Goal: Information Seeking & Learning: Learn about a topic

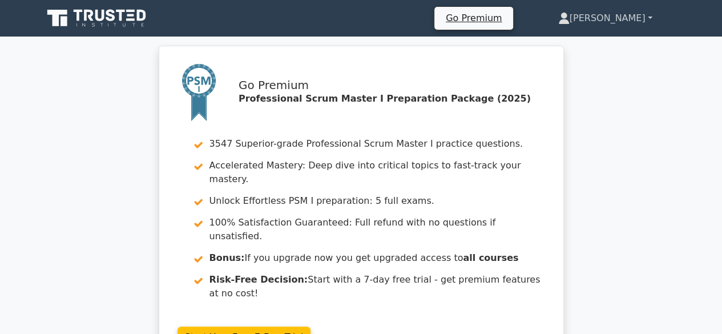
click at [645, 14] on link "[PERSON_NAME]" at bounding box center [605, 18] width 149 height 23
click at [592, 47] on link "Profile" at bounding box center [576, 45] width 90 height 18
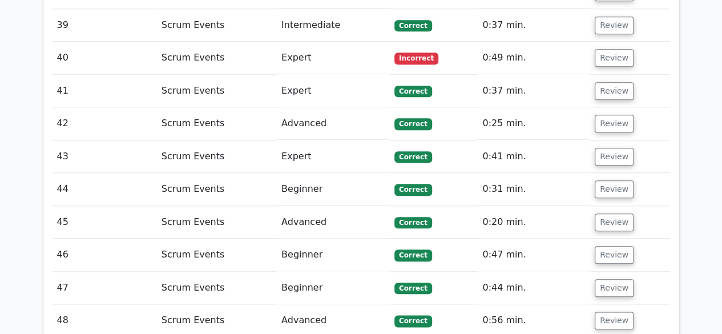
scroll to position [2967, 0]
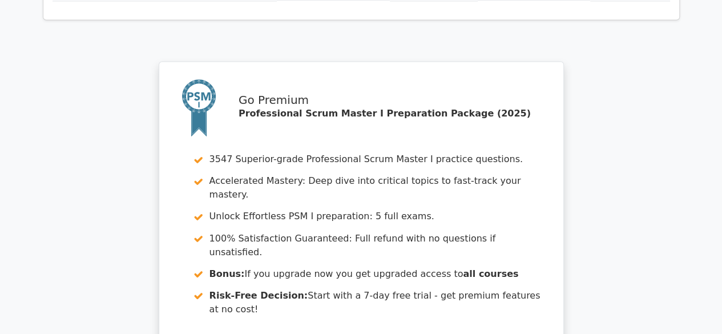
scroll to position [3154, 0]
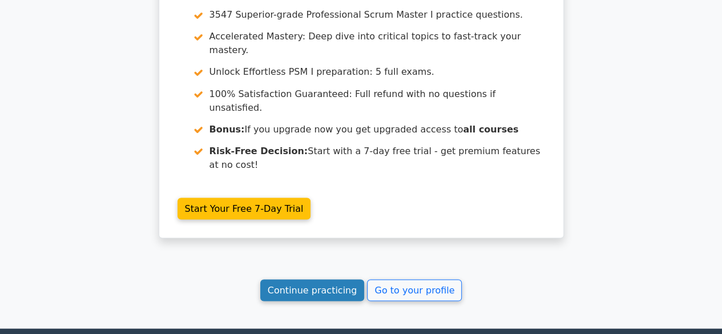
click at [305, 279] on link "Continue practicing" at bounding box center [312, 290] width 104 height 22
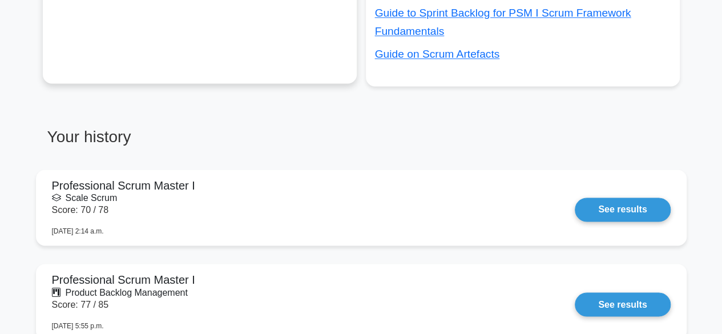
scroll to position [799, 0]
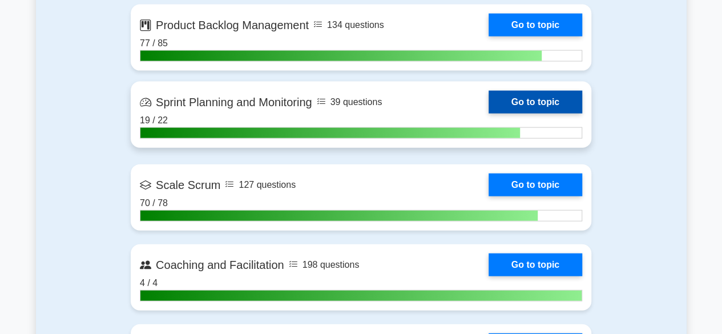
scroll to position [1312, 0]
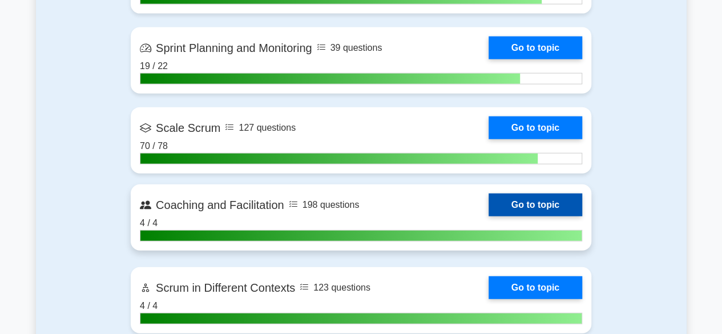
click at [519, 203] on link "Go to topic" at bounding box center [535, 204] width 94 height 23
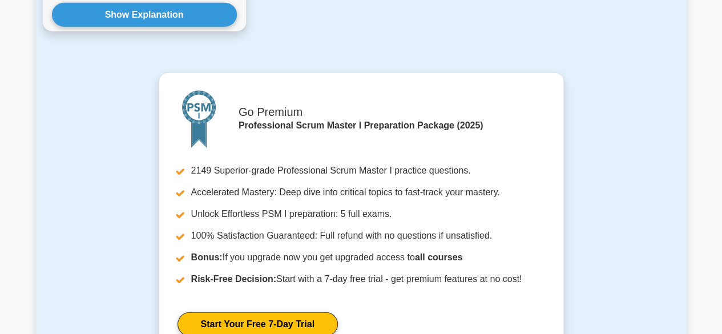
scroll to position [1597, 0]
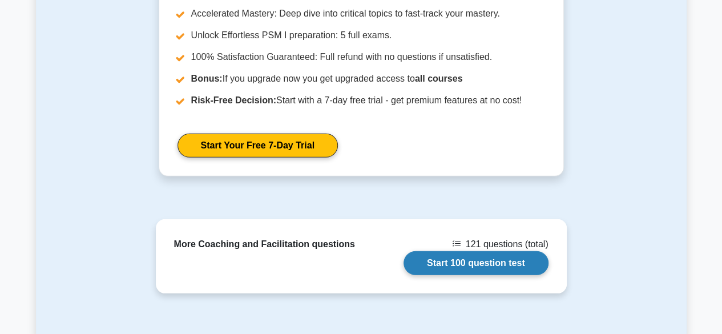
click at [459, 251] on link "Start 100 question test" at bounding box center [475, 263] width 145 height 24
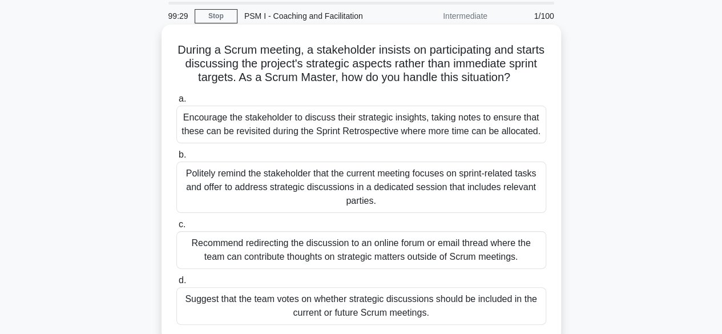
scroll to position [57, 0]
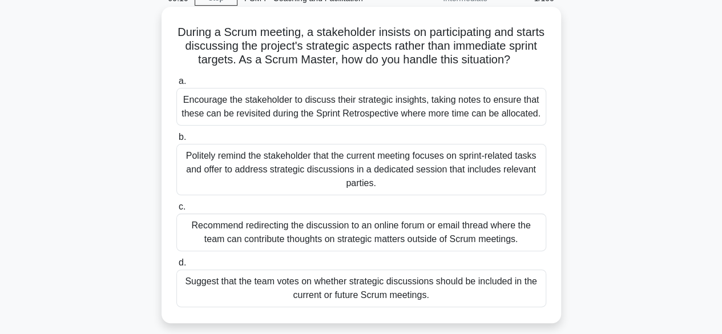
click at [331, 160] on div "Politely remind the stakeholder that the current meeting focuses on sprint-rela…" at bounding box center [361, 169] width 370 height 51
click at [176, 141] on input "b. Politely remind the stakeholder that the current meeting focuses on sprint-r…" at bounding box center [176, 137] width 0 height 7
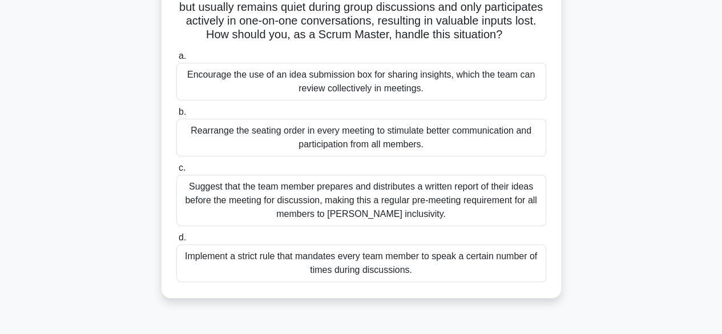
scroll to position [114, 0]
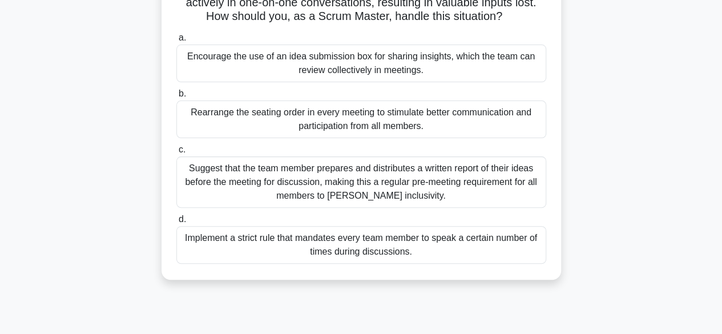
click at [362, 82] on div "Encourage the use of an idea submission box for sharing insights, which the tea…" at bounding box center [361, 64] width 370 height 38
click at [176, 42] on input "a. Encourage the use of an idea submission box for sharing insights, which the …" at bounding box center [176, 37] width 0 height 7
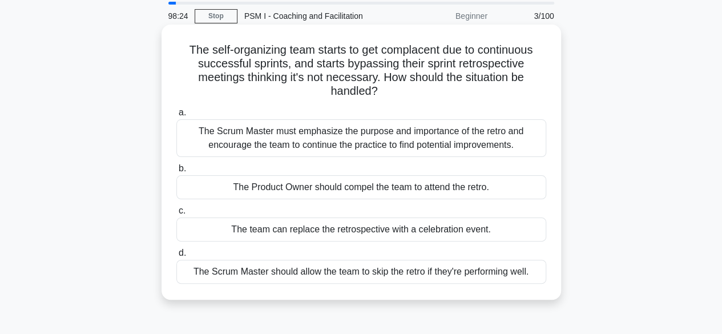
scroll to position [57, 0]
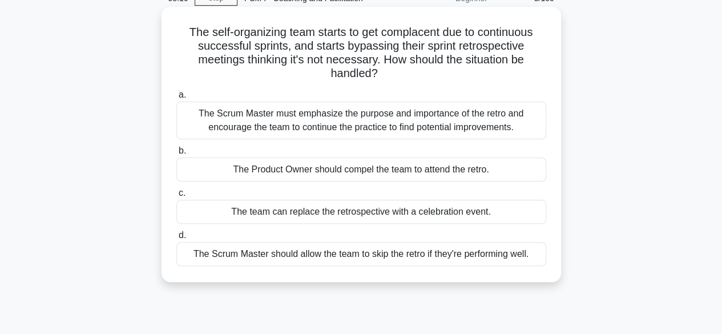
click at [281, 120] on div "The Scrum Master must emphasize the purpose and importance of the retro and enc…" at bounding box center [361, 121] width 370 height 38
click at [176, 99] on input "a. The Scrum Master must emphasize the purpose and importance of the retro and …" at bounding box center [176, 94] width 0 height 7
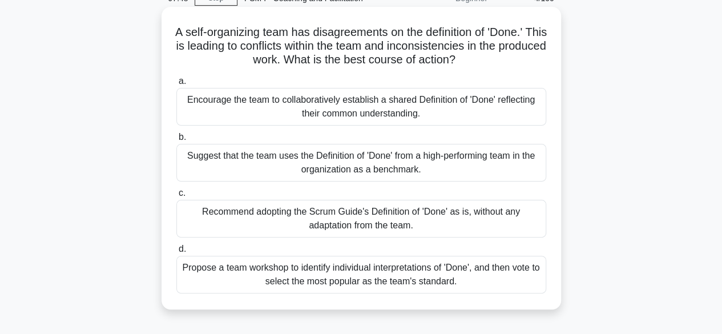
click at [329, 100] on div "Encourage the team to collaboratively establish a shared Definition of 'Done' r…" at bounding box center [361, 107] width 370 height 38
click at [176, 85] on input "a. Encourage the team to collaboratively establish a shared Definition of 'Done…" at bounding box center [176, 81] width 0 height 7
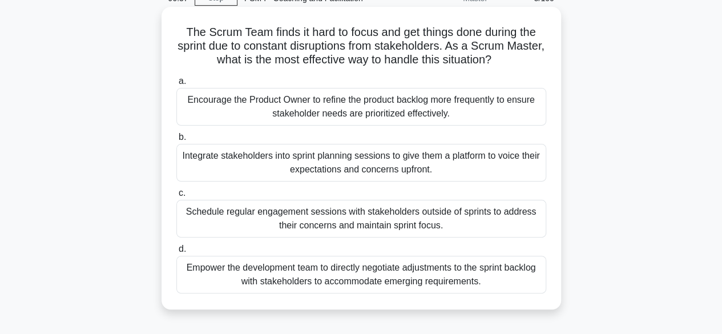
click at [343, 166] on div "Integrate stakeholders into sprint planning sessions to give them a platform to…" at bounding box center [361, 163] width 370 height 38
click at [176, 141] on input "b. Integrate stakeholders into sprint planning sessions to give them a platform…" at bounding box center [176, 137] width 0 height 7
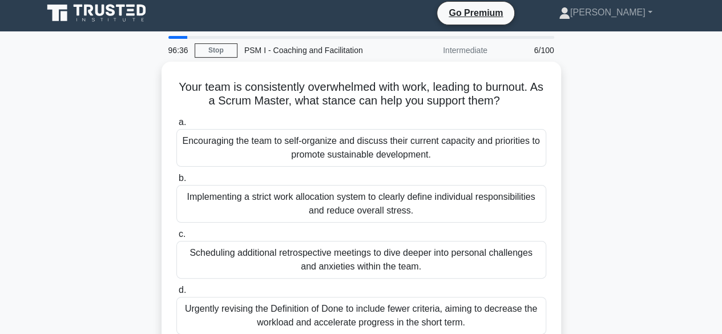
scroll to position [0, 0]
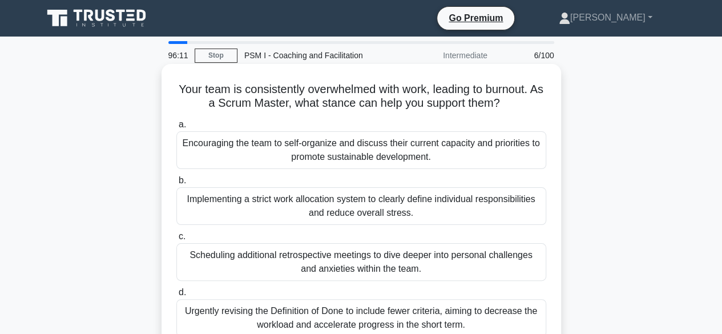
click at [316, 145] on div "Encouraging the team to self-organize and discuss their current capacity and pr…" at bounding box center [361, 150] width 370 height 38
click at [176, 128] on input "a. Encouraging the team to self-organize and discuss their current capacity and…" at bounding box center [176, 124] width 0 height 7
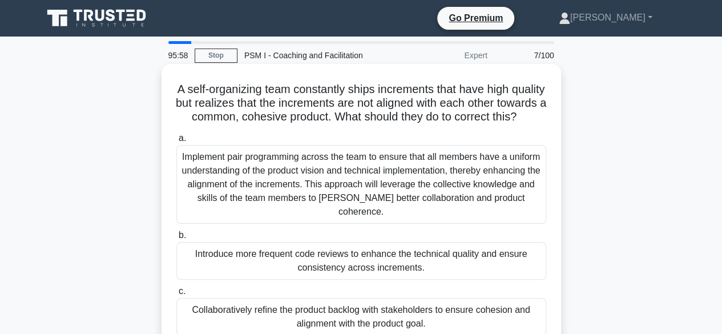
scroll to position [57, 0]
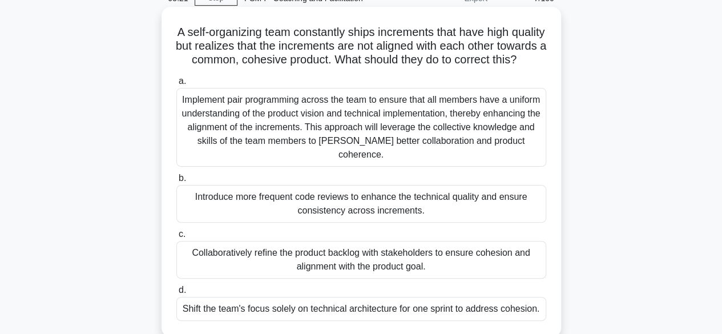
click at [372, 257] on div "Collaboratively refine the product backlog with stakeholders to ensure cohesion…" at bounding box center [361, 260] width 370 height 38
click at [176, 238] on input "c. Collaboratively refine the product backlog with stakeholders to ensure cohes…" at bounding box center [176, 233] width 0 height 7
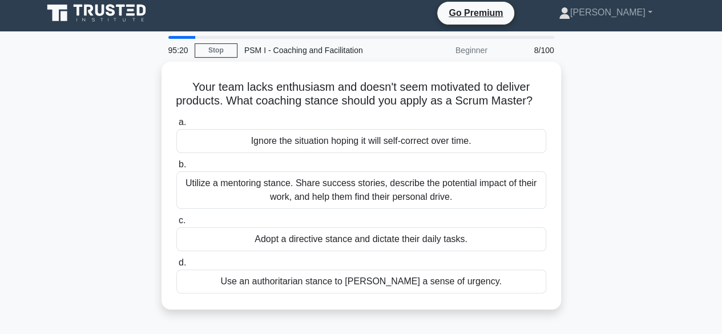
scroll to position [0, 0]
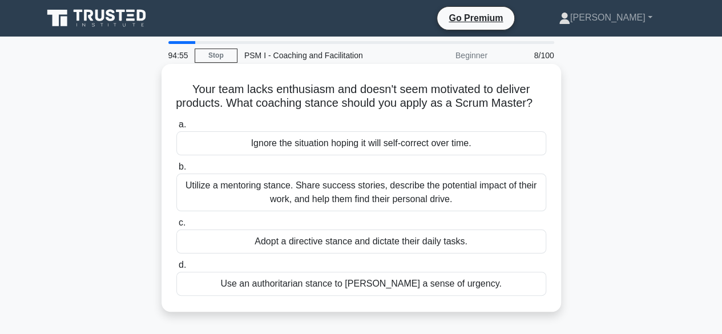
click at [331, 208] on div "Utilize a mentoring stance. Share success stories, describe the potential impac…" at bounding box center [361, 192] width 370 height 38
click at [176, 171] on input "b. Utilize a mentoring stance. Share success stories, describe the potential im…" at bounding box center [176, 166] width 0 height 7
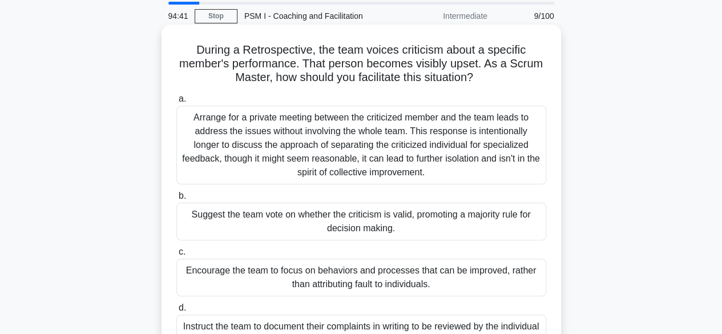
scroll to position [57, 0]
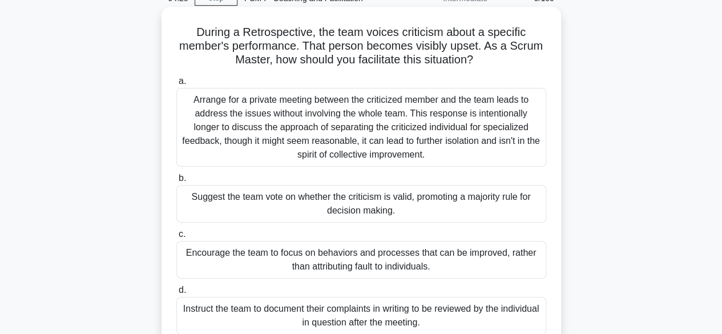
click at [335, 258] on div "Encourage the team to focus on behaviors and processes that can be improved, ra…" at bounding box center [361, 260] width 370 height 38
click at [176, 238] on input "c. Encourage the team to focus on behaviors and processes that can be improved,…" at bounding box center [176, 233] width 0 height 7
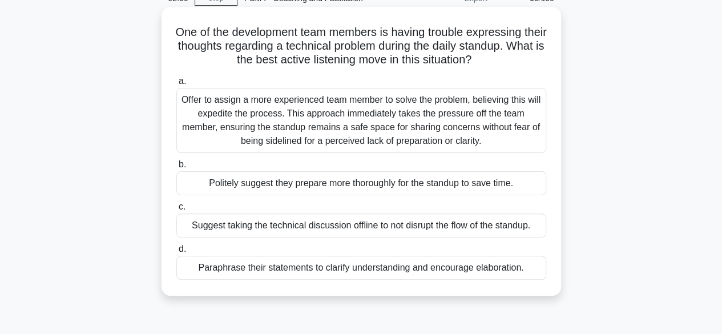
click at [371, 225] on div "Suggest taking the technical discussion offline to not disrupt the flow of the …" at bounding box center [361, 225] width 370 height 24
click at [176, 211] on input "c. Suggest taking the technical discussion offline to not disrupt the flow of t…" at bounding box center [176, 206] width 0 height 7
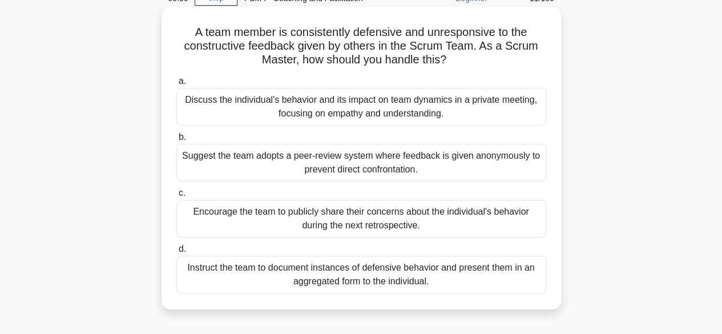
click at [364, 107] on div "Discuss the individual's behavior and its impact on team dynamics in a private …" at bounding box center [361, 107] width 370 height 38
click at [176, 85] on input "a. Discuss the individual's behavior and its impact on team dynamics in a priva…" at bounding box center [176, 81] width 0 height 7
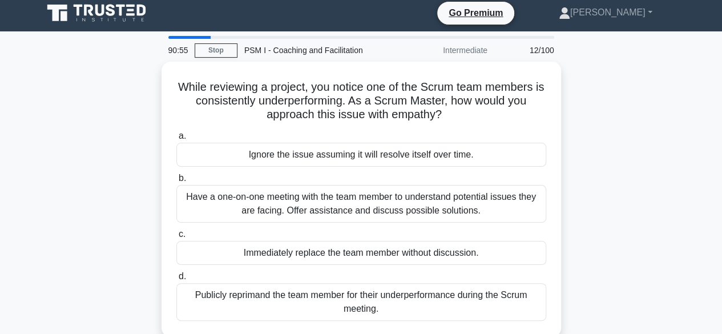
scroll to position [0, 0]
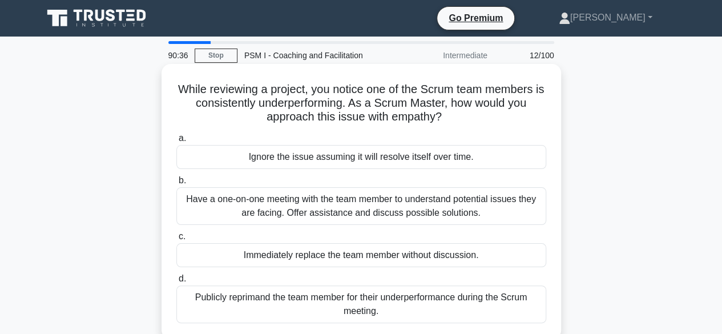
click at [334, 206] on div "Have a one-on-one meeting with the team member to understand potential issues t…" at bounding box center [361, 206] width 370 height 38
click at [176, 184] on input "b. Have a one-on-one meeting with the team member to understand potential issue…" at bounding box center [176, 180] width 0 height 7
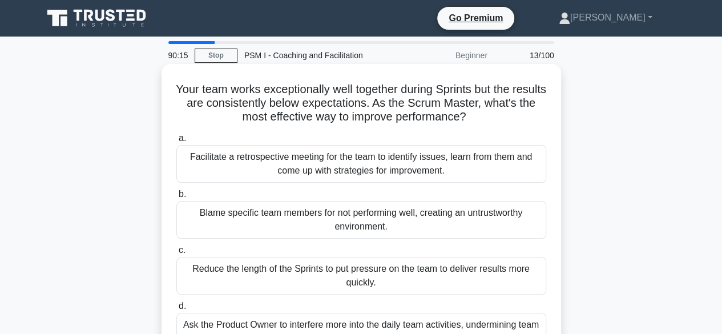
click at [362, 167] on div "Facilitate a retrospective meeting for the team to identify issues, learn from …" at bounding box center [361, 164] width 370 height 38
click at [176, 142] on input "a. Facilitate a retrospective meeting for the team to identify issues, learn fr…" at bounding box center [176, 138] width 0 height 7
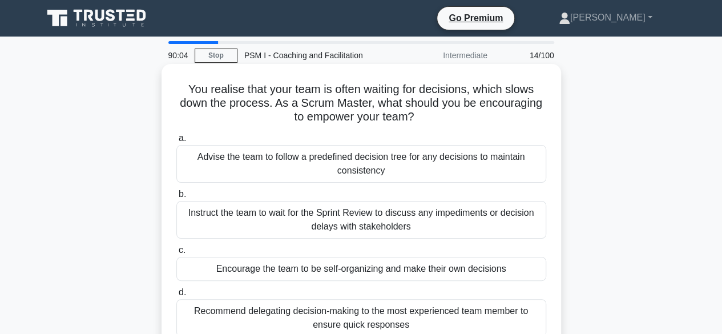
scroll to position [57, 0]
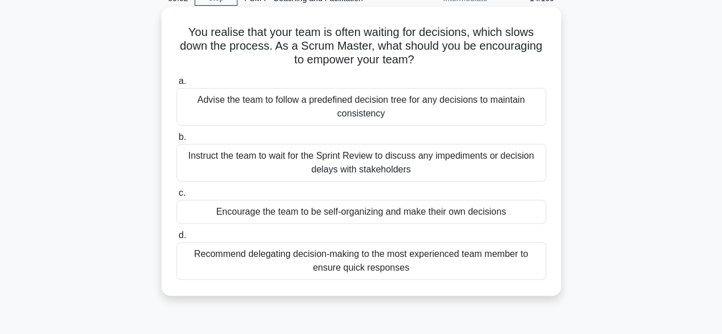
click at [354, 212] on div "Encourage the team to be self-organizing and make their own decisions" at bounding box center [361, 212] width 370 height 24
click at [176, 197] on input "c. Encourage the team to be self-organizing and make their own decisions" at bounding box center [176, 192] width 0 height 7
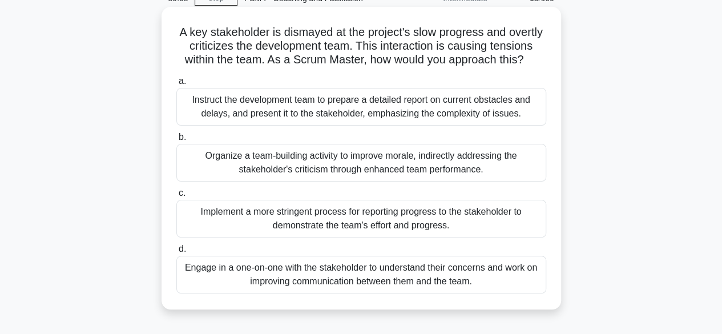
click at [359, 271] on div "Engage in a one-on-one with the stakeholder to understand their concerns and wo…" at bounding box center [361, 275] width 370 height 38
click at [176, 253] on input "d. Engage in a one-on-one with the stakeholder to understand their concerns and…" at bounding box center [176, 248] width 0 height 7
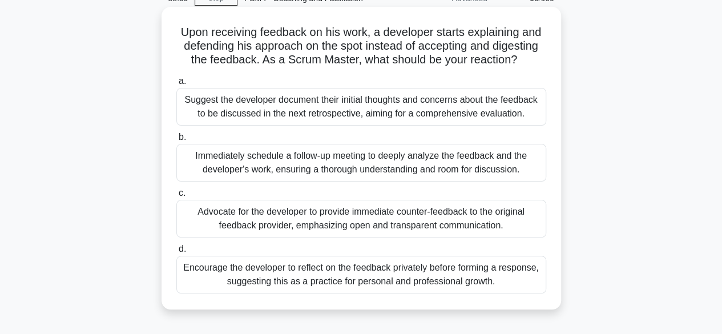
click at [361, 277] on div "Encourage the developer to reflect on the feedback privately before forming a r…" at bounding box center [361, 275] width 370 height 38
click at [176, 253] on input "d. Encourage the developer to reflect on the feedback privately before forming …" at bounding box center [176, 248] width 0 height 7
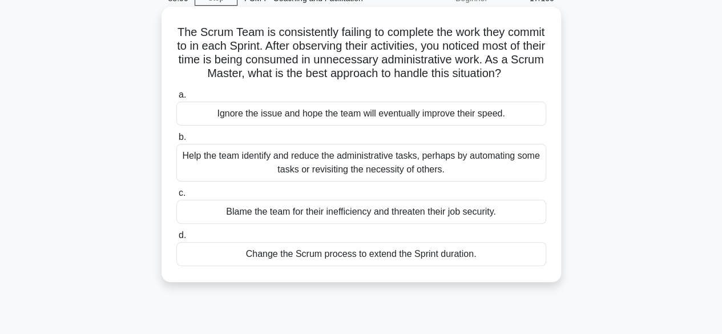
click at [418, 170] on div "Help the team identify and reduce the administrative tasks, perhaps by automati…" at bounding box center [361, 163] width 370 height 38
click at [378, 172] on div "Help the team identify and reduce the administrative tasks, perhaps by automati…" at bounding box center [361, 163] width 370 height 38
click at [176, 141] on input "b. Help the team identify and reduce the administrative tasks, perhaps by autom…" at bounding box center [176, 137] width 0 height 7
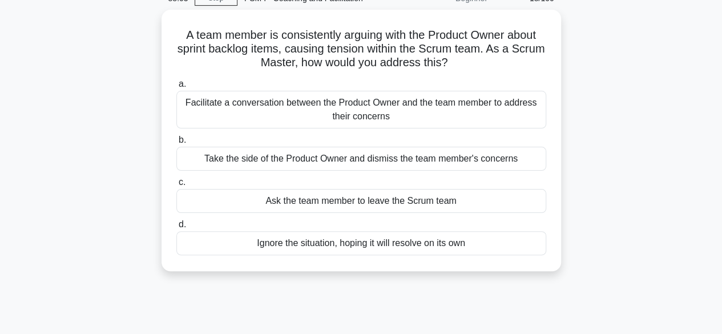
scroll to position [0, 0]
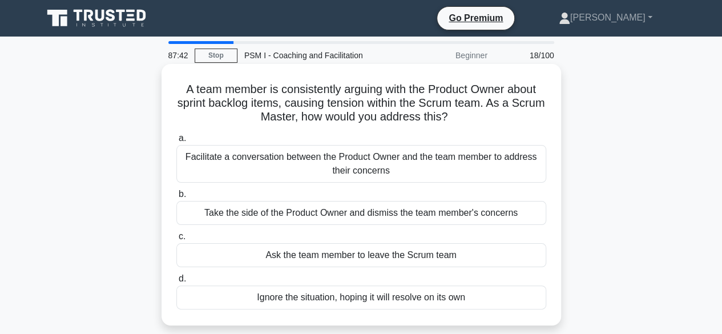
click at [385, 159] on div "Facilitate a conversation between the Product Owner and the team member to addr…" at bounding box center [361, 164] width 370 height 38
click at [176, 142] on input "a. Facilitate a conversation between the Product Owner and the team member to a…" at bounding box center [176, 138] width 0 height 7
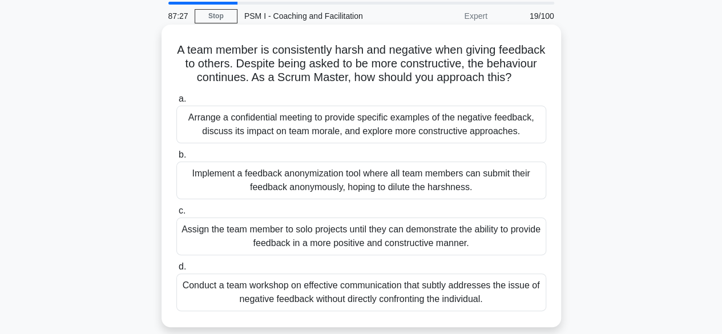
scroll to position [57, 0]
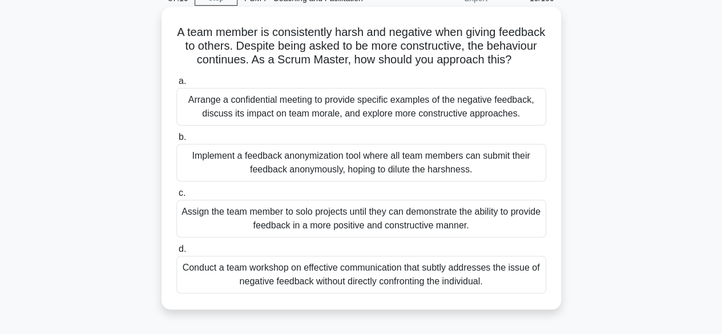
click at [424, 120] on div "Arrange a confidential meeting to provide specific examples of the negative fee…" at bounding box center [361, 107] width 370 height 38
click at [176, 85] on input "a. Arrange a confidential meeting to provide specific examples of the negative …" at bounding box center [176, 81] width 0 height 7
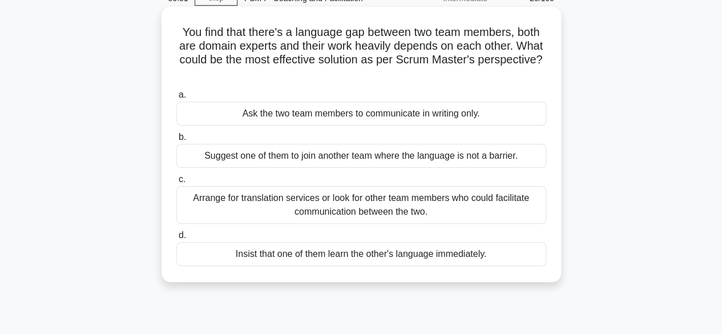
click at [423, 205] on div "Arrange for translation services or look for other team members who could facil…" at bounding box center [361, 205] width 370 height 38
click at [176, 183] on input "c. Arrange for translation services or look for other team members who could fa…" at bounding box center [176, 179] width 0 height 7
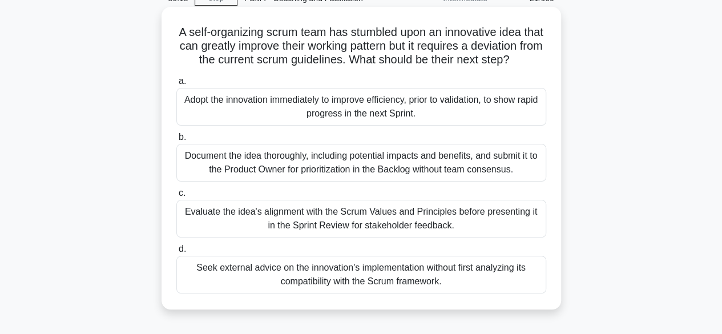
click at [402, 225] on div "Evaluate the idea's alignment with the Scrum Values and Principles before prese…" at bounding box center [361, 219] width 370 height 38
click at [176, 197] on input "c. Evaluate the idea's alignment with the Scrum Values and Principles before pr…" at bounding box center [176, 192] width 0 height 7
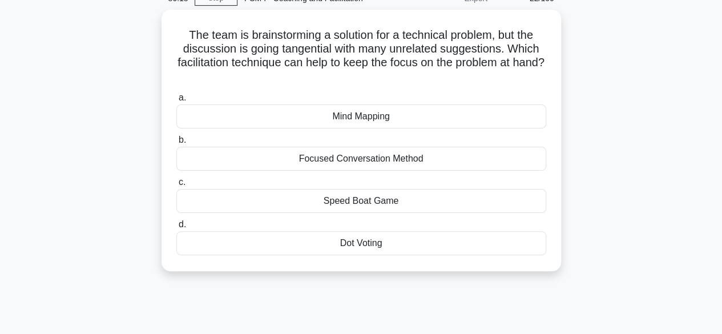
scroll to position [0, 0]
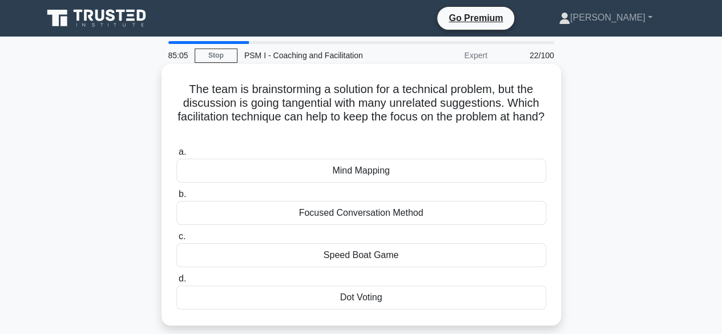
click at [377, 215] on div "Focused Conversation Method" at bounding box center [361, 213] width 370 height 24
click at [176, 198] on input "b. Focused Conversation Method" at bounding box center [176, 194] width 0 height 7
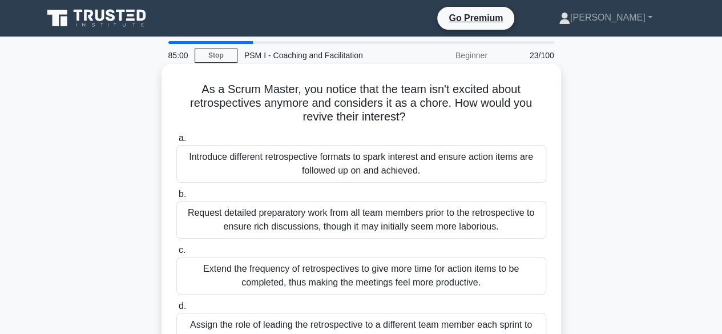
scroll to position [57, 0]
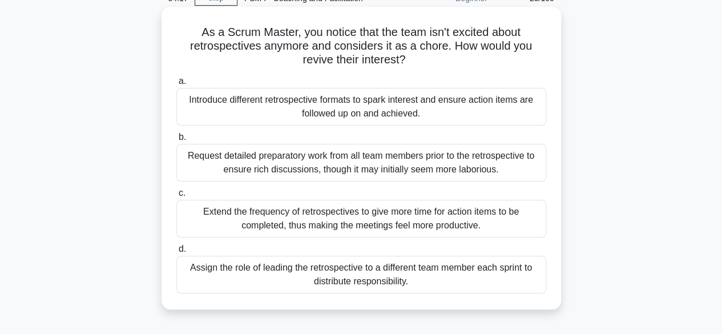
click at [335, 109] on div "Introduce different retrospective formats to spark interest and ensure action i…" at bounding box center [361, 107] width 370 height 38
click at [176, 85] on input "a. Introduce different retrospective formats to spark interest and ensure actio…" at bounding box center [176, 81] width 0 height 7
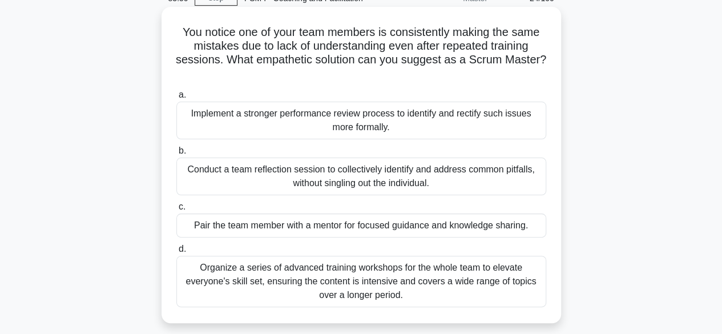
click at [313, 221] on div "Pair the team member with a mentor for focused guidance and knowledge sharing." at bounding box center [361, 225] width 370 height 24
click at [176, 211] on input "c. Pair the team member with a mentor for focused guidance and knowledge sharin…" at bounding box center [176, 206] width 0 height 7
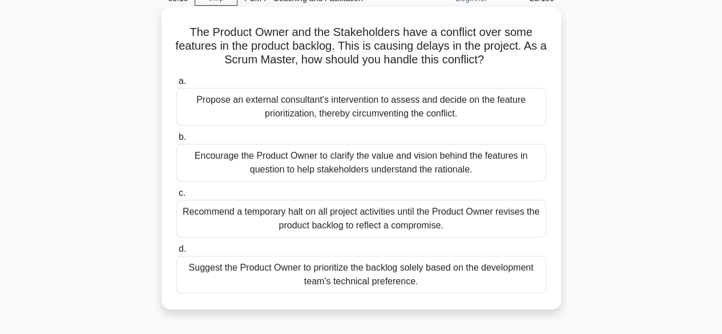
click at [379, 166] on div "Encourage the Product Owner to clarify the value and vision behind the features…" at bounding box center [361, 163] width 370 height 38
click at [176, 141] on input "b. Encourage the Product Owner to clarify the value and vision behind the featu…" at bounding box center [176, 137] width 0 height 7
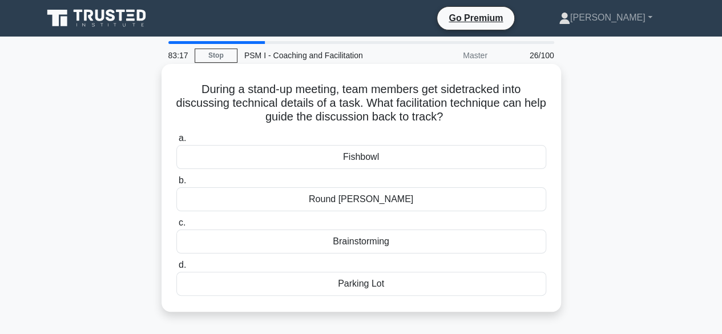
scroll to position [0, 0]
click at [379, 282] on div "Parking Lot" at bounding box center [361, 284] width 370 height 24
click at [176, 269] on input "d. Parking Lot" at bounding box center [176, 264] width 0 height 7
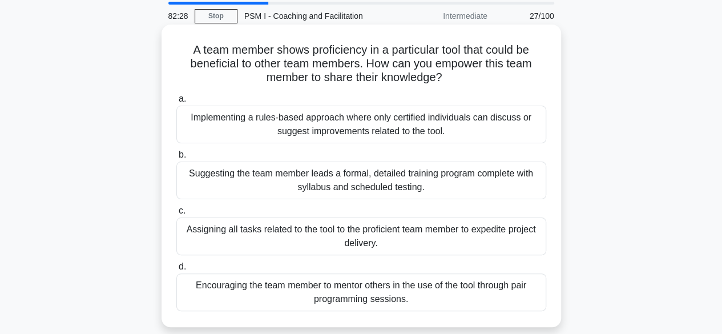
scroll to position [57, 0]
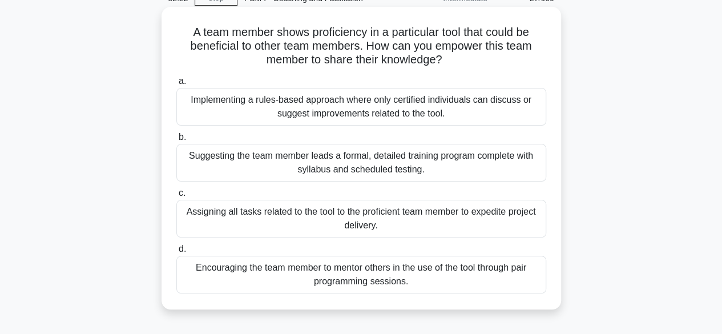
click at [352, 274] on div "Encouraging the team member to mentor others in the use of the tool through pai…" at bounding box center [361, 275] width 370 height 38
click at [176, 253] on input "d. Encouraging the team member to mentor others in the use of the tool through …" at bounding box center [176, 248] width 0 height 7
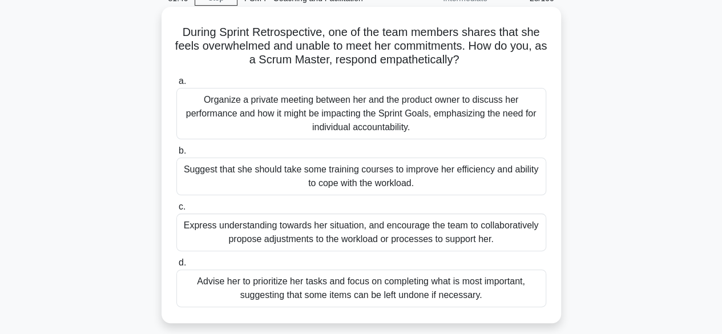
click at [418, 235] on div "Express understanding towards her situation, and encourage the team to collabor…" at bounding box center [361, 232] width 370 height 38
click at [176, 211] on input "c. Express understanding towards her situation, and encourage the team to colla…" at bounding box center [176, 206] width 0 height 7
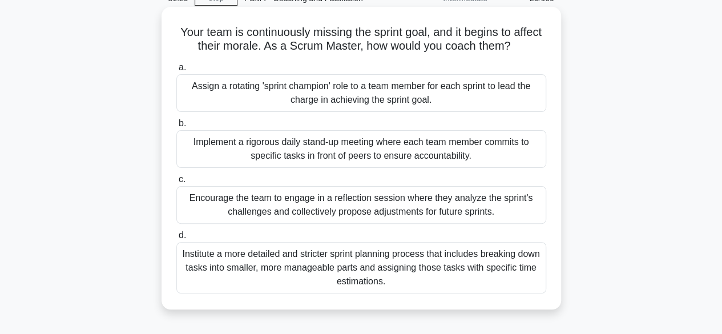
click at [410, 199] on div "Encourage the team to engage in a reflection session where they analyze the spr…" at bounding box center [361, 205] width 370 height 38
click at [176, 183] on input "c. Encourage the team to engage in a reflection session where they analyze the …" at bounding box center [176, 179] width 0 height 7
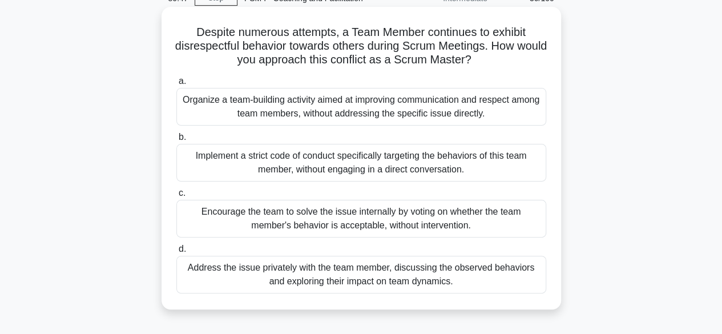
click at [442, 271] on div "Address the issue privately with the team member, discussing the observed behav…" at bounding box center [361, 275] width 370 height 38
click at [176, 253] on input "d. Address the issue privately with the team member, discussing the observed be…" at bounding box center [176, 248] width 0 height 7
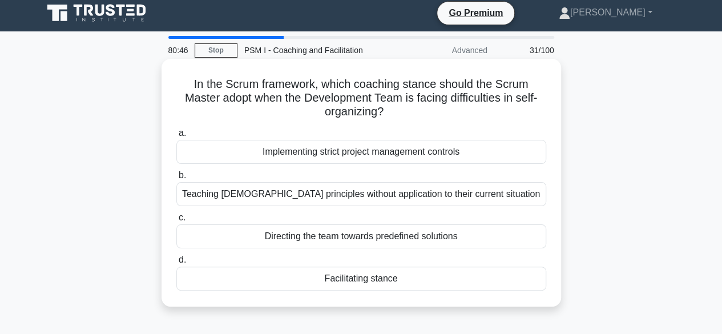
scroll to position [0, 0]
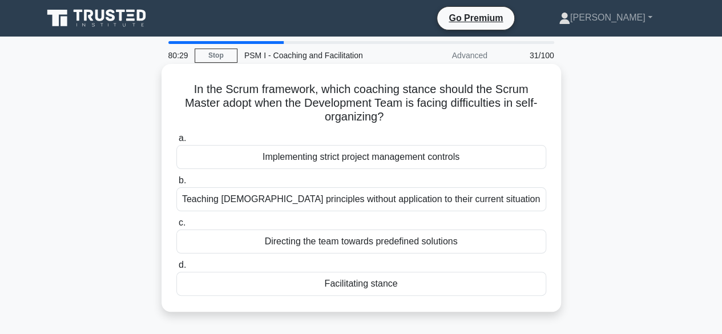
click at [408, 282] on div "Facilitating stance" at bounding box center [361, 284] width 370 height 24
click at [176, 269] on input "d. Facilitating stance" at bounding box center [176, 264] width 0 height 7
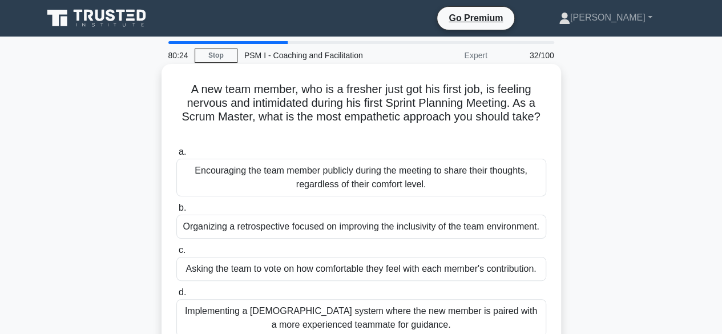
scroll to position [57, 0]
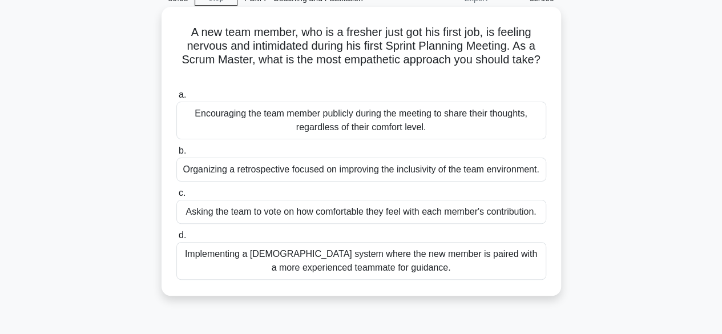
click at [390, 258] on div "Implementing a buddy system where the new member is paired with a more experien…" at bounding box center [361, 261] width 370 height 38
click at [176, 239] on input "d. Implementing a buddy system where the new member is paired with a more exper…" at bounding box center [176, 235] width 0 height 7
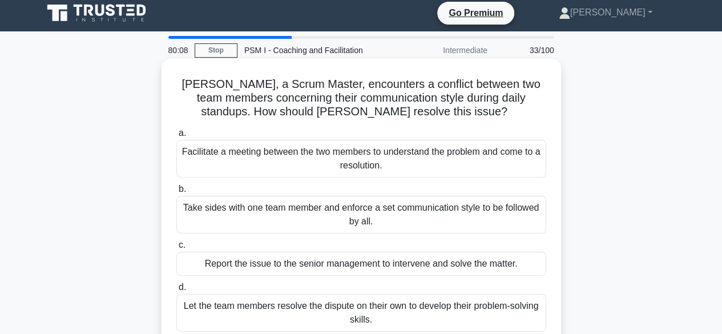
scroll to position [0, 0]
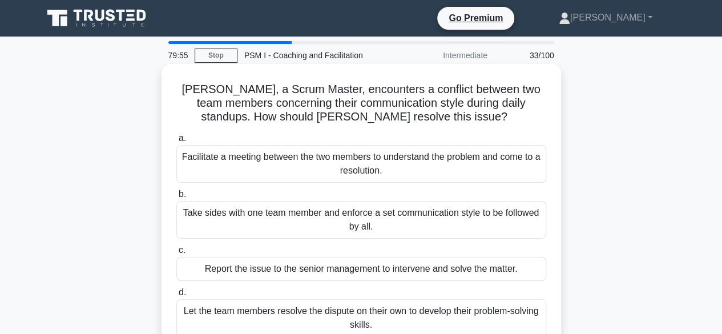
click at [382, 153] on div "Facilitate a meeting between the two members to understand the problem and come…" at bounding box center [361, 164] width 370 height 38
click at [176, 142] on input "a. Facilitate a meeting between the two members to understand the problem and c…" at bounding box center [176, 138] width 0 height 7
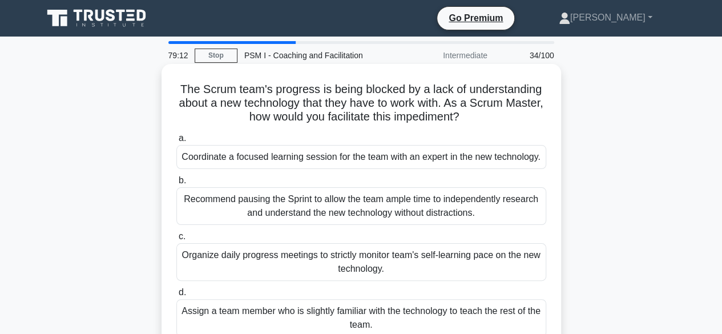
click at [381, 156] on div "Coordinate a focused learning session for the team with an expert in the new te…" at bounding box center [361, 157] width 370 height 24
click at [176, 142] on input "a. Coordinate a focused learning session for the team with an expert in the new…" at bounding box center [176, 138] width 0 height 7
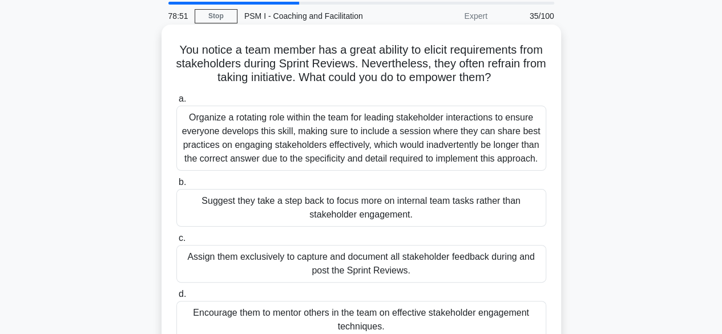
scroll to position [57, 0]
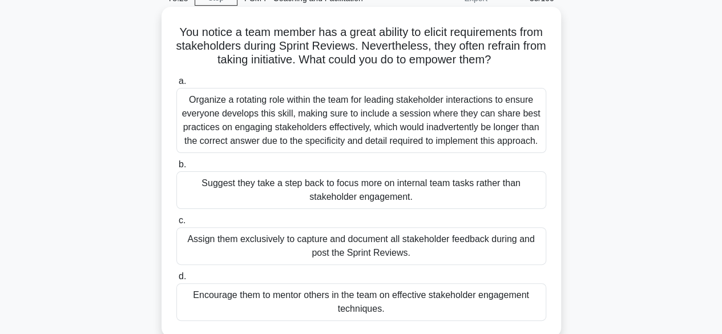
click at [409, 301] on div "Encourage them to mentor others in the team on effective stakeholder engagement…" at bounding box center [361, 302] width 370 height 38
click at [176, 280] on input "d. Encourage them to mentor others in the team on effective stakeholder engagem…" at bounding box center [176, 276] width 0 height 7
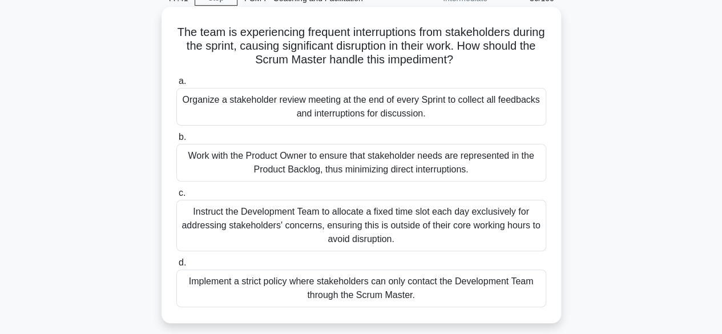
click at [409, 163] on div "Work with the Product Owner to ensure that stakeholder needs are represented in…" at bounding box center [361, 163] width 370 height 38
click at [176, 141] on input "b. Work with the Product Owner to ensure that stakeholder needs are represented…" at bounding box center [176, 137] width 0 height 7
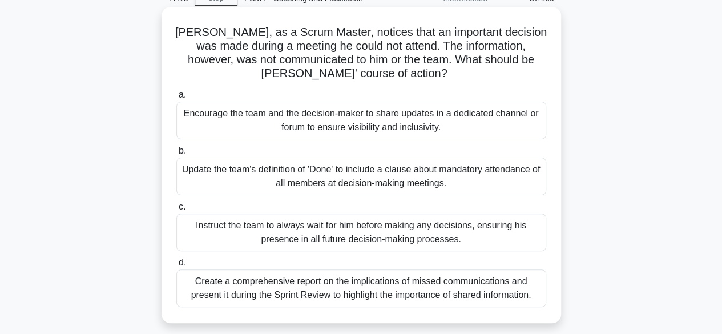
click at [322, 124] on div "Encourage the team and the decision-maker to share updates in a dedicated chann…" at bounding box center [361, 121] width 370 height 38
click at [176, 99] on input "a. Encourage the team and the decision-maker to share updates in a dedicated ch…" at bounding box center [176, 94] width 0 height 7
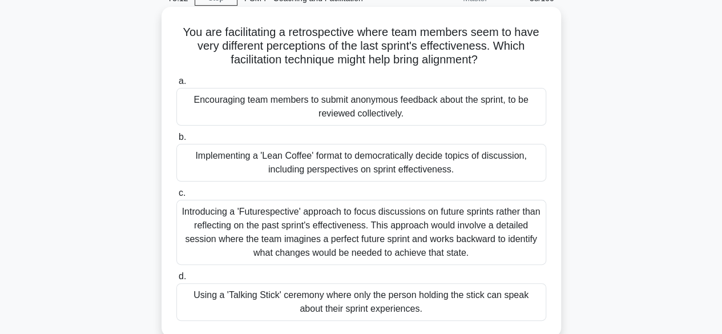
click at [396, 106] on div "Encouraging team members to submit anonymous feedback about the sprint, to be r…" at bounding box center [361, 107] width 370 height 38
click at [176, 85] on input "a. Encouraging team members to submit anonymous feedback about the sprint, to b…" at bounding box center [176, 81] width 0 height 7
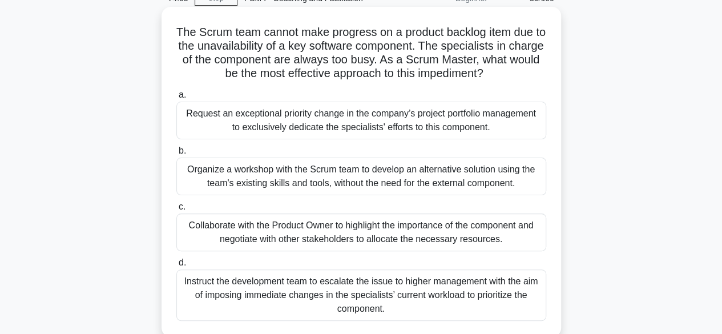
click at [414, 237] on div "Collaborate with the Product Owner to highlight the importance of the component…" at bounding box center [361, 232] width 370 height 38
click at [176, 211] on input "c. Collaborate with the Product Owner to highlight the importance of the compon…" at bounding box center [176, 206] width 0 height 7
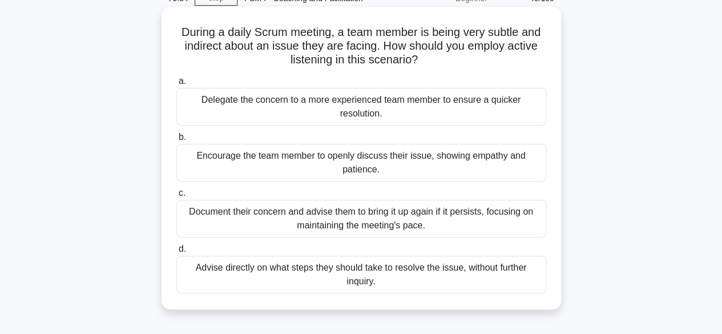
click at [389, 164] on div "Encourage the team member to openly discuss their issue, showing empathy and pa…" at bounding box center [361, 163] width 370 height 38
click at [176, 141] on input "b. Encourage the team member to openly discuss their issue, showing empathy and…" at bounding box center [176, 137] width 0 height 7
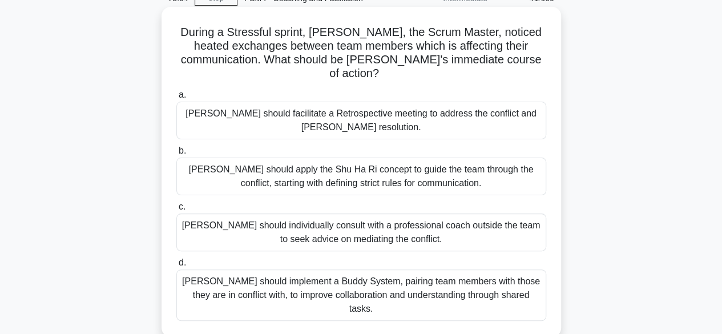
click at [411, 119] on div "Olivia should facilitate a Retrospective meeting to address the conflict and fo…" at bounding box center [361, 121] width 370 height 38
click at [176, 99] on input "a. Olivia should facilitate a Retrospective meeting to address the conflict and…" at bounding box center [176, 94] width 0 height 7
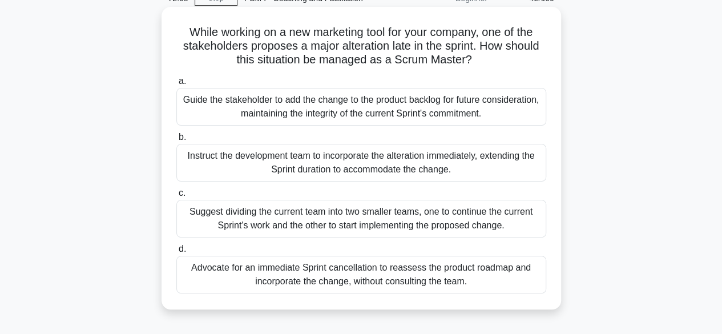
click at [395, 104] on div "Guide the stakeholder to add the change to the product backlog for future consi…" at bounding box center [361, 107] width 370 height 38
click at [176, 85] on input "a. Guide the stakeholder to add the change to the product backlog for future co…" at bounding box center [176, 81] width 0 height 7
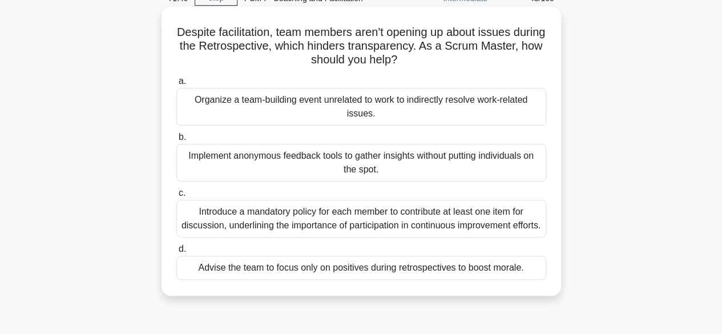
click at [409, 153] on div "Implement anonymous feedback tools to gather insights without putting individua…" at bounding box center [361, 163] width 370 height 38
click at [176, 141] on input "b. Implement anonymous feedback tools to gather insights without putting indivi…" at bounding box center [176, 137] width 0 height 7
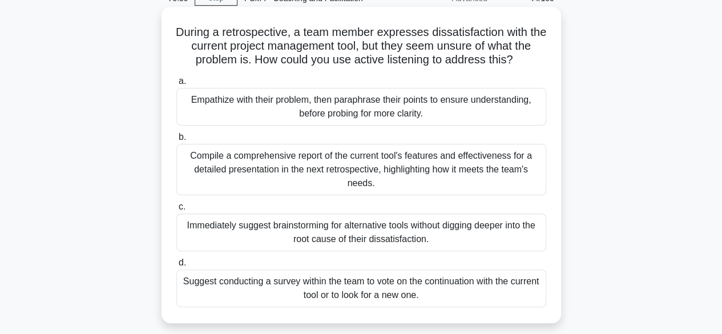
click at [373, 107] on div "Empathize with their problem, then paraphrase their points to ensure understand…" at bounding box center [361, 107] width 370 height 38
click at [176, 85] on input "a. Empathize with their problem, then paraphrase their points to ensure underst…" at bounding box center [176, 81] width 0 height 7
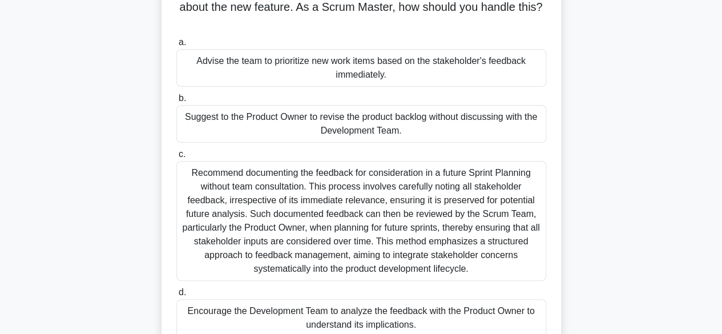
scroll to position [114, 0]
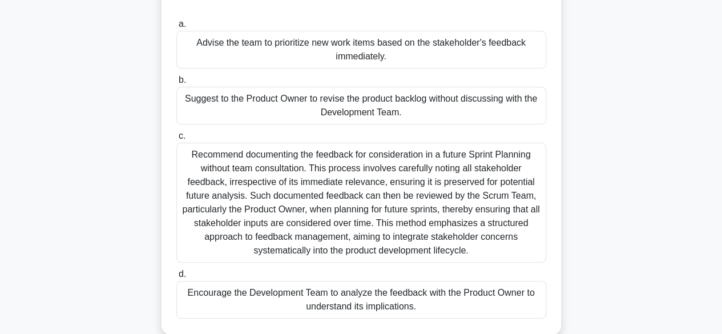
click at [423, 300] on div "Encourage the Development Team to analyze the feedback with the Product Owner t…" at bounding box center [361, 300] width 370 height 38
click at [176, 278] on input "d. Encourage the Development Team to analyze the feedback with the Product Owne…" at bounding box center [176, 273] width 0 height 7
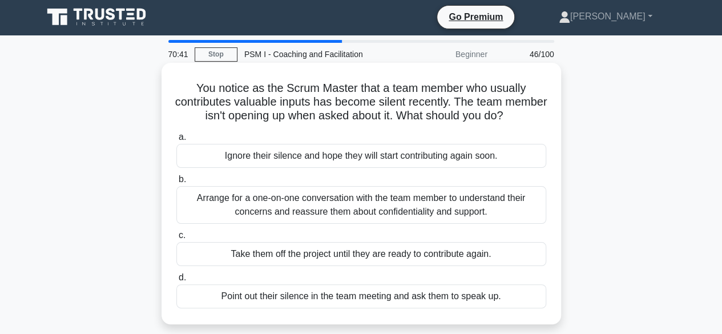
scroll to position [0, 0]
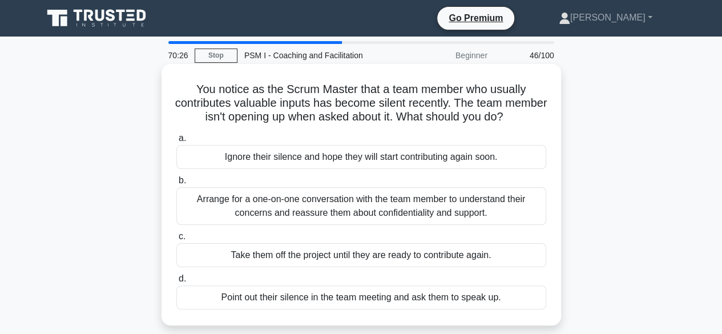
click at [285, 207] on div "Arrange for a one-on-one conversation with the team member to understand their …" at bounding box center [361, 206] width 370 height 38
click at [176, 184] on input "b. Arrange for a one-on-one conversation with the team member to understand the…" at bounding box center [176, 180] width 0 height 7
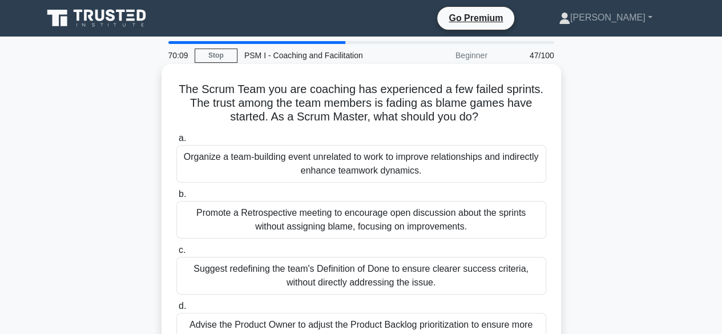
scroll to position [57, 0]
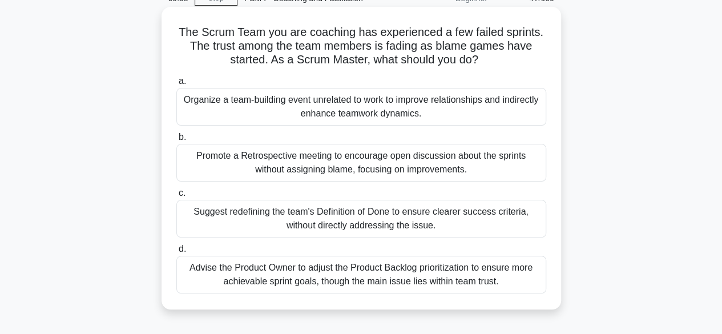
click at [330, 161] on div "Promote a Retrospective meeting to encourage open discussion about the sprints …" at bounding box center [361, 163] width 370 height 38
click at [176, 141] on input "b. Promote a Retrospective meeting to encourage open discussion about the sprin…" at bounding box center [176, 137] width 0 height 7
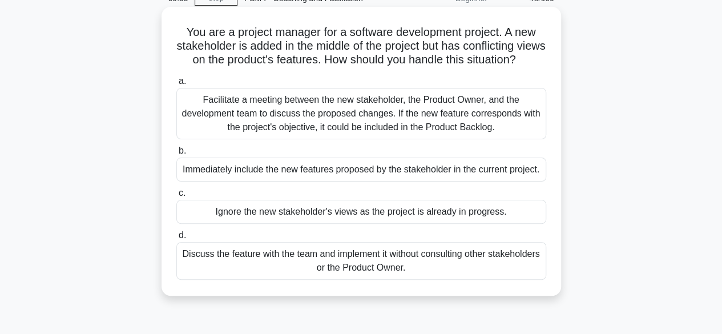
click at [363, 123] on div "Facilitate a meeting between the new stakeholder, the Product Owner, and the de…" at bounding box center [361, 113] width 370 height 51
click at [176, 85] on input "a. Facilitate a meeting between the new stakeholder, the Product Owner, and the…" at bounding box center [176, 81] width 0 height 7
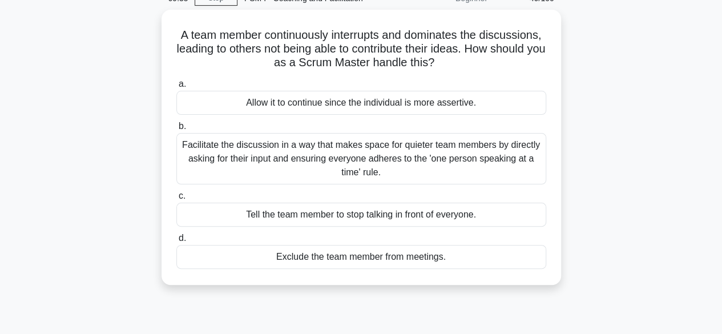
scroll to position [0, 0]
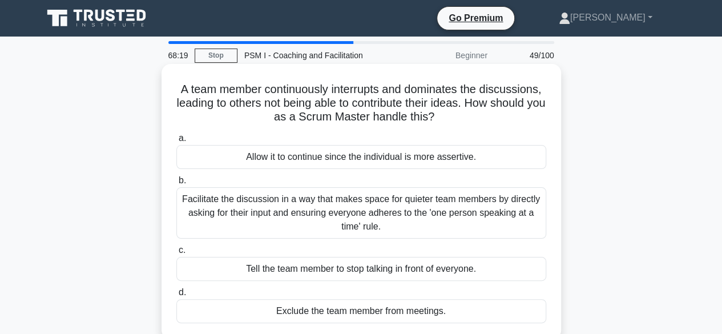
click at [371, 206] on div "Facilitate the discussion in a way that makes space for quieter team members by…" at bounding box center [361, 212] width 370 height 51
click at [176, 184] on input "b. Facilitate the discussion in a way that makes space for quieter team members…" at bounding box center [176, 180] width 0 height 7
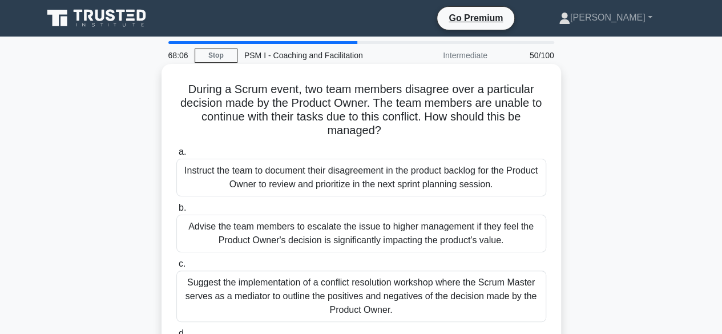
scroll to position [57, 0]
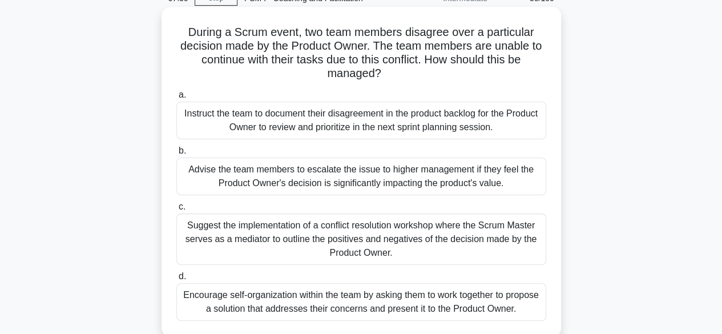
click at [412, 303] on div "Encourage self-organization within the team by asking them to work together to …" at bounding box center [361, 302] width 370 height 38
click at [176, 280] on input "d. Encourage self-organization within the team by asking them to work together …" at bounding box center [176, 276] width 0 height 7
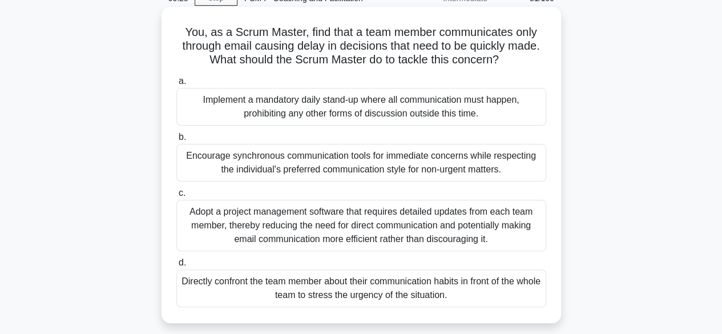
click at [397, 160] on div "Encourage synchronous communication tools for immediate concerns while respecti…" at bounding box center [361, 163] width 370 height 38
click at [176, 141] on input "b. Encourage synchronous communication tools for immediate concerns while respe…" at bounding box center [176, 137] width 0 height 7
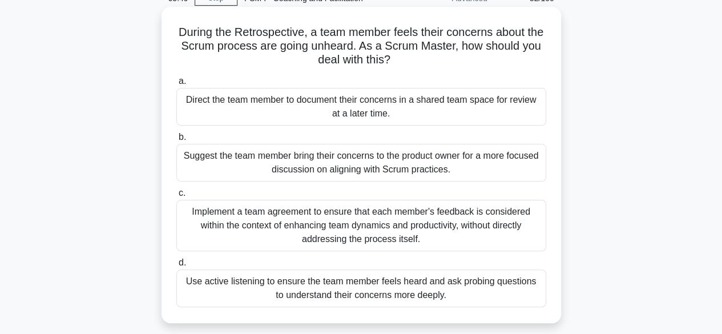
click at [414, 287] on div "Use active listening to ensure the team member feels heard and ask probing ques…" at bounding box center [361, 288] width 370 height 38
click at [176, 266] on input "d. Use active listening to ensure the team member feels heard and ask probing q…" at bounding box center [176, 262] width 0 height 7
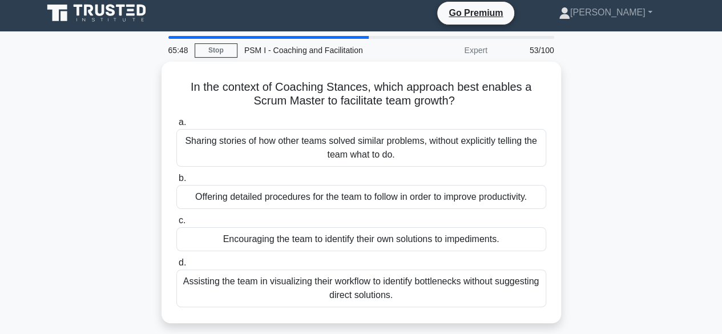
scroll to position [0, 0]
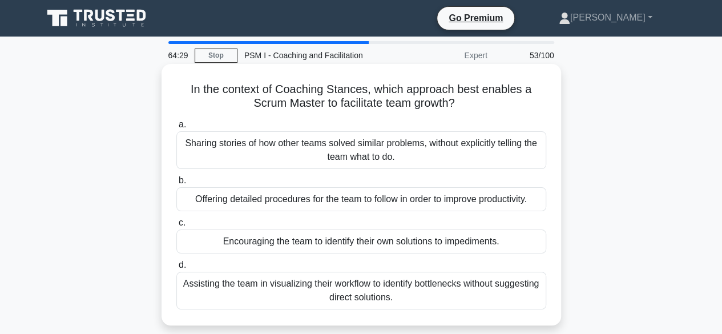
click at [339, 245] on div "Encouraging the team to identify their own solutions to impediments." at bounding box center [361, 241] width 370 height 24
click at [176, 227] on input "c. Encouraging the team to identify their own solutions to impediments." at bounding box center [176, 222] width 0 height 7
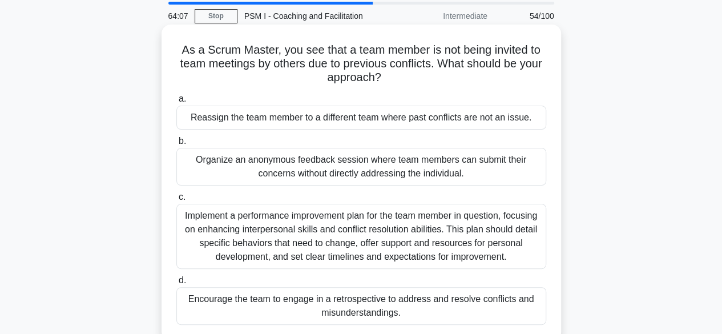
scroll to position [57, 0]
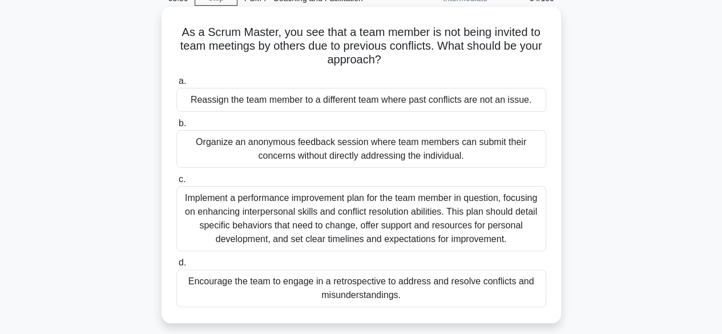
click at [427, 290] on div "Encourage the team to engage in a retrospective to address and resolve conflict…" at bounding box center [361, 288] width 370 height 38
click at [176, 266] on input "d. Encourage the team to engage in a retrospective to address and resolve confl…" at bounding box center [176, 262] width 0 height 7
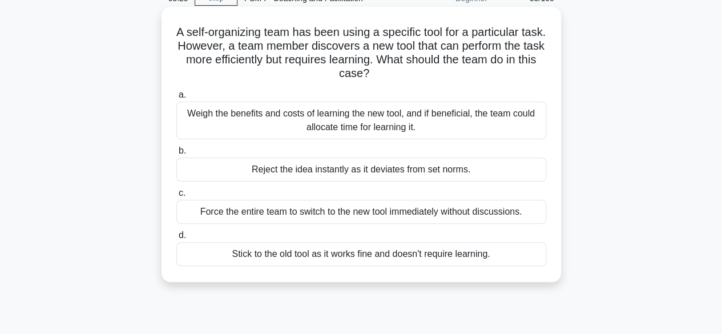
click at [372, 122] on div "Weigh the benefits and costs of learning the new tool, and if beneficial, the t…" at bounding box center [361, 121] width 370 height 38
click at [176, 99] on input "a. Weigh the benefits and costs of learning the new tool, and if beneficial, th…" at bounding box center [176, 94] width 0 height 7
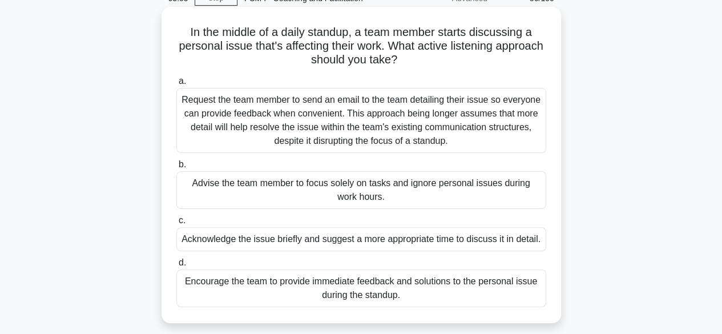
click at [297, 238] on div "Acknowledge the issue briefly and suggest a more appropriate time to discuss it…" at bounding box center [361, 239] width 370 height 24
click at [176, 224] on input "c. Acknowledge the issue briefly and suggest a more appropriate time to discuss…" at bounding box center [176, 220] width 0 height 7
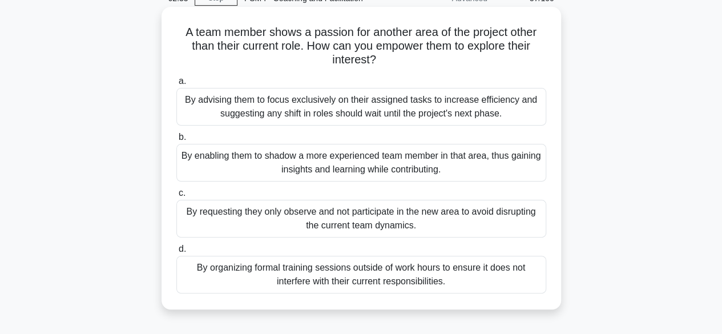
click at [377, 164] on div "By enabling them to shadow a more experienced team member in that area, thus ga…" at bounding box center [361, 163] width 370 height 38
click at [176, 141] on input "b. By enabling them to shadow a more experienced team member in that area, thus…" at bounding box center [176, 137] width 0 height 7
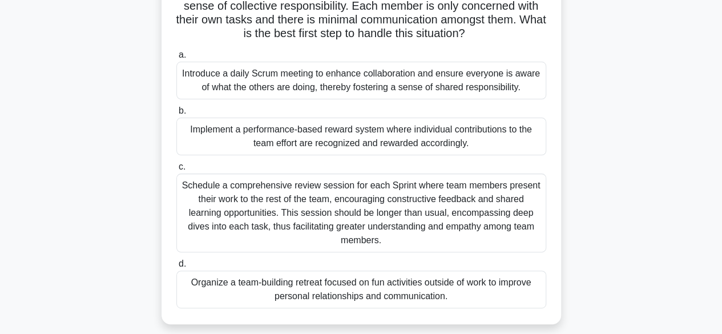
scroll to position [114, 0]
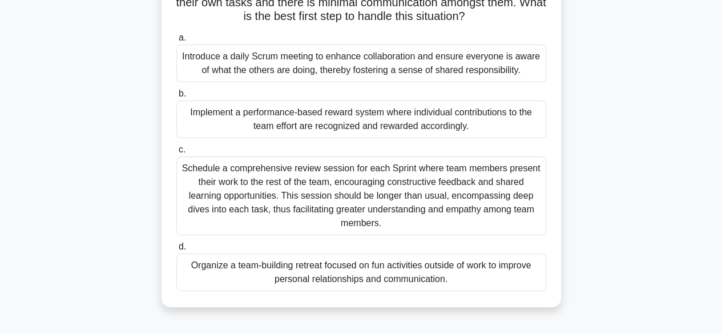
click at [384, 66] on div "Introduce a daily Scrum meeting to enhance collaboration and ensure everyone is…" at bounding box center [361, 64] width 370 height 38
click at [176, 42] on input "a. Introduce a daily Scrum meeting to enhance collaboration and ensure everyone…" at bounding box center [176, 37] width 0 height 7
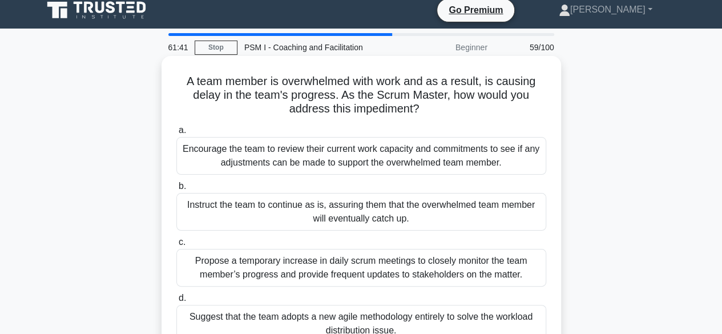
scroll to position [57, 0]
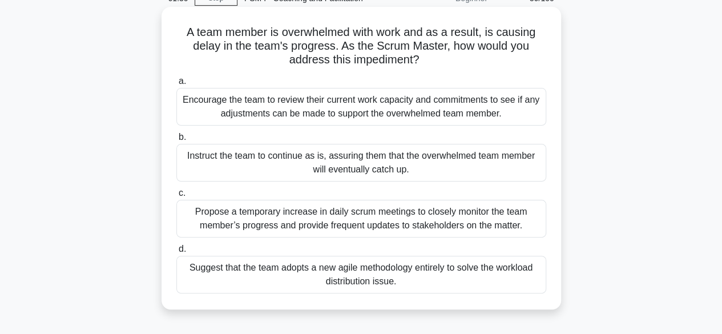
click at [355, 112] on div "Encourage the team to review their current work capacity and commitments to see…" at bounding box center [361, 107] width 370 height 38
click at [176, 85] on input "a. Encourage the team to review their current work capacity and commitments to …" at bounding box center [176, 81] width 0 height 7
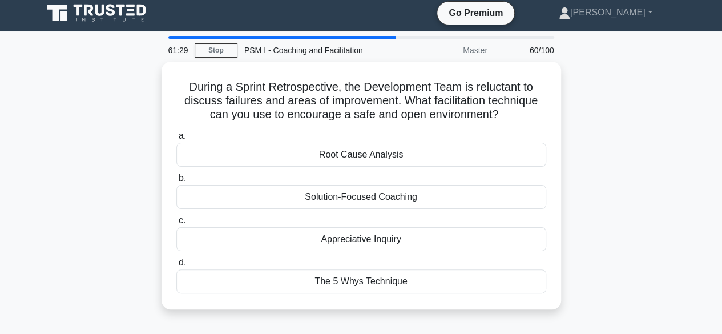
scroll to position [0, 0]
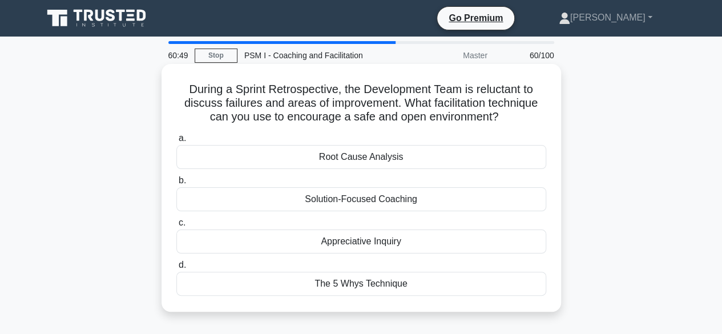
click at [359, 281] on div "The 5 Whys Technique" at bounding box center [361, 284] width 370 height 24
click at [176, 269] on input "d. The 5 Whys Technique" at bounding box center [176, 264] width 0 height 7
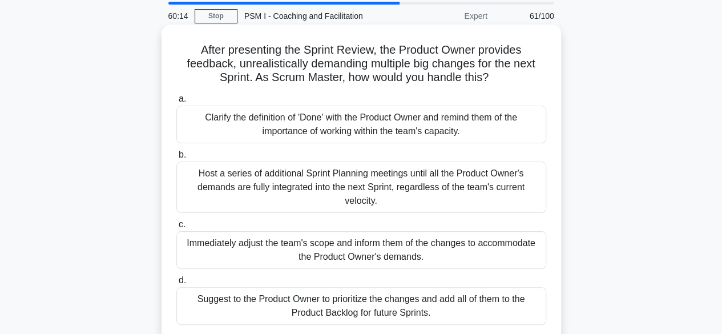
scroll to position [57, 0]
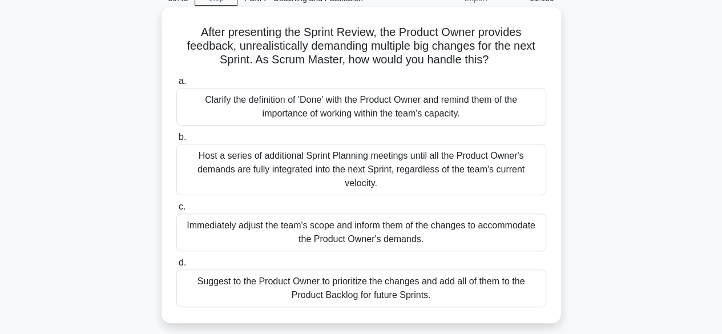
click at [309, 105] on div "Clarify the definition of 'Done' with the Product Owner and remind them of the …" at bounding box center [361, 107] width 370 height 38
click at [176, 85] on input "a. Clarify the definition of 'Done' with the Product Owner and remind them of t…" at bounding box center [176, 81] width 0 height 7
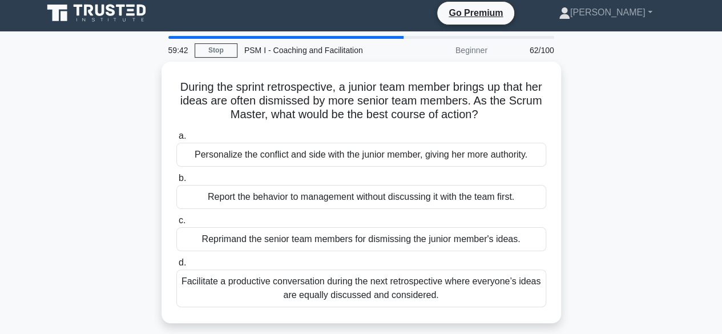
scroll to position [0, 0]
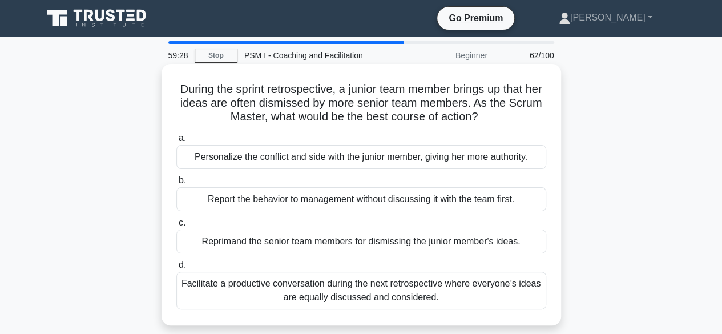
click at [401, 291] on div "Facilitate a productive conversation during the next retrospective where everyo…" at bounding box center [361, 291] width 370 height 38
click at [176, 269] on input "d. Facilitate a productive conversation during the next retrospective where eve…" at bounding box center [176, 264] width 0 height 7
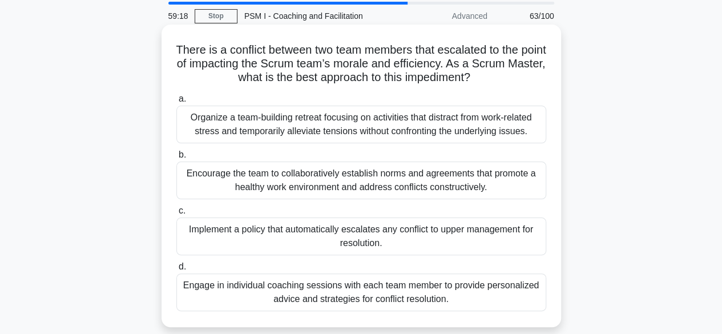
scroll to position [57, 0]
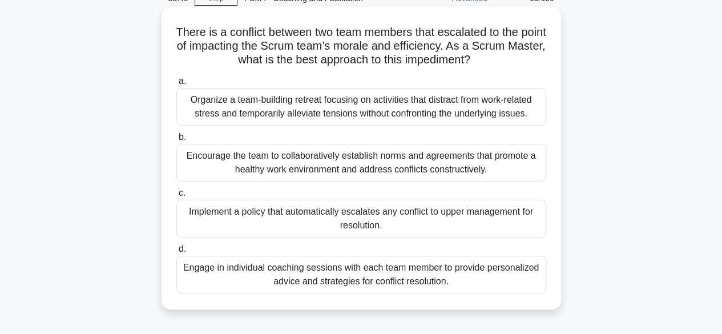
click at [386, 160] on div "Encourage the team to collaboratively establish norms and agreements that promo…" at bounding box center [361, 163] width 370 height 38
click at [176, 141] on input "b. Encourage the team to collaboratively establish norms and agreements that pr…" at bounding box center [176, 137] width 0 height 7
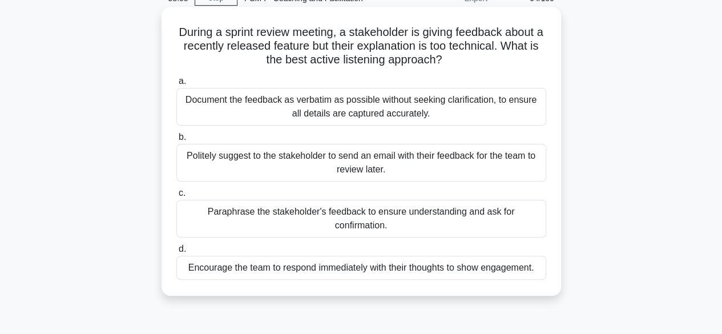
click at [436, 211] on div "Paraphrase the stakeholder's feedback to ensure understanding and ask for confi…" at bounding box center [361, 219] width 370 height 38
click at [176, 197] on input "c. Paraphrase the stakeholder's feedback to ensure understanding and ask for co…" at bounding box center [176, 192] width 0 height 7
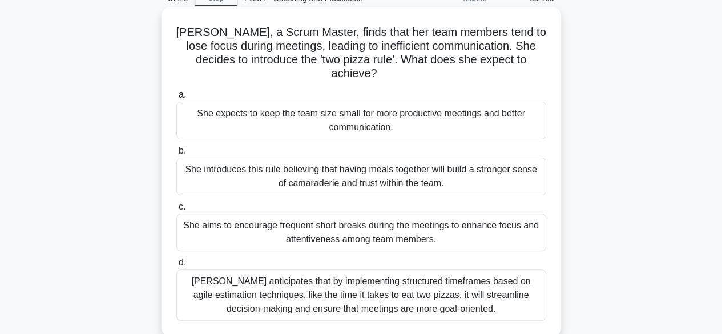
click at [370, 108] on div "She expects to keep the team size small for more productive meetings and better…" at bounding box center [361, 121] width 370 height 38
click at [176, 99] on input "a. She expects to keep the team size small for more productive meetings and bet…" at bounding box center [176, 94] width 0 height 7
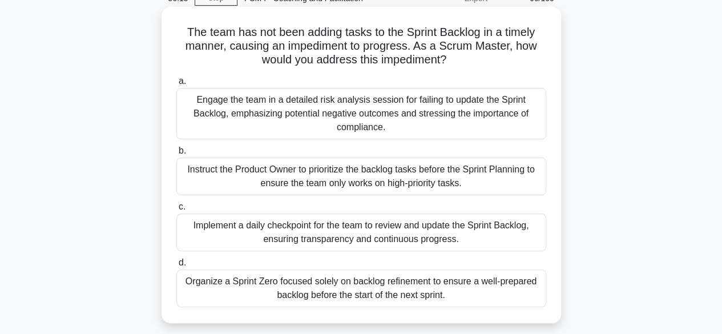
click at [389, 103] on div "Engage the team in a detailed risk analysis session for failing to update the S…" at bounding box center [361, 113] width 370 height 51
click at [176, 85] on input "a. Engage the team in a detailed risk analysis session for failing to update th…" at bounding box center [176, 81] width 0 height 7
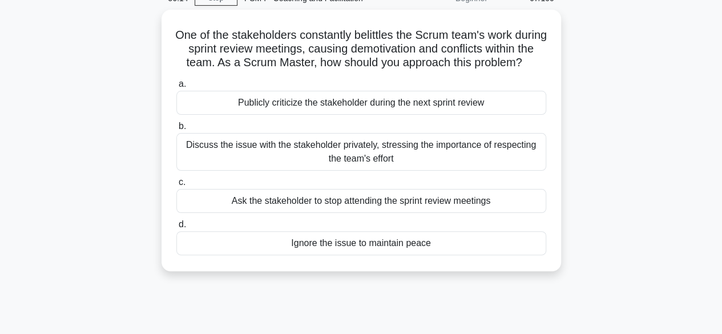
scroll to position [0, 0]
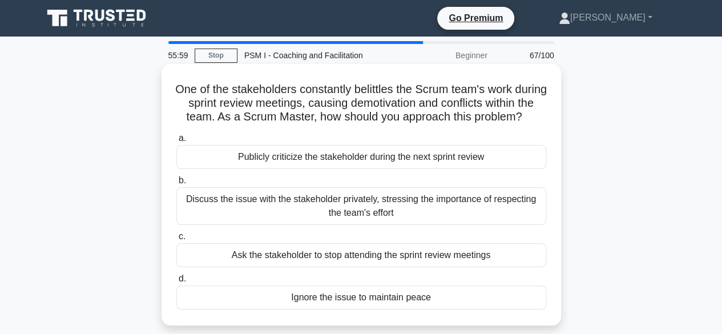
click at [409, 216] on div "Discuss the issue with the stakeholder privately, stressing the importance of r…" at bounding box center [361, 206] width 370 height 38
click at [176, 184] on input "b. Discuss the issue with the stakeholder privately, stressing the importance o…" at bounding box center [176, 180] width 0 height 7
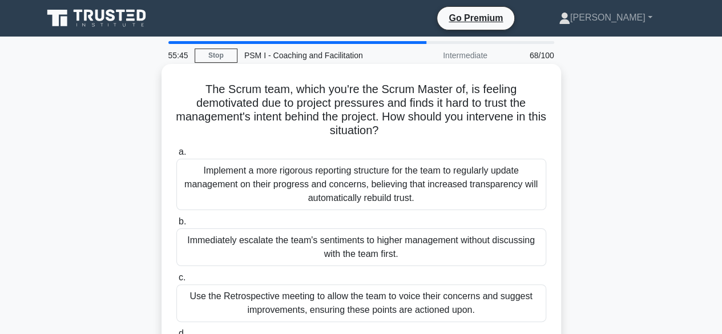
scroll to position [57, 0]
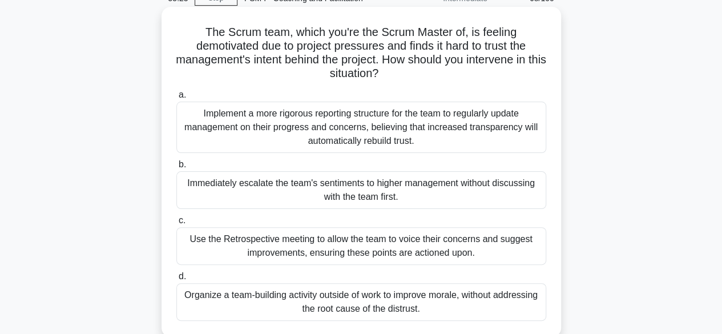
click at [448, 243] on div "Use the Retrospective meeting to allow the team to voice their concerns and sug…" at bounding box center [361, 246] width 370 height 38
click at [176, 224] on input "c. Use the Retrospective meeting to allow the team to voice their concerns and …" at bounding box center [176, 220] width 0 height 7
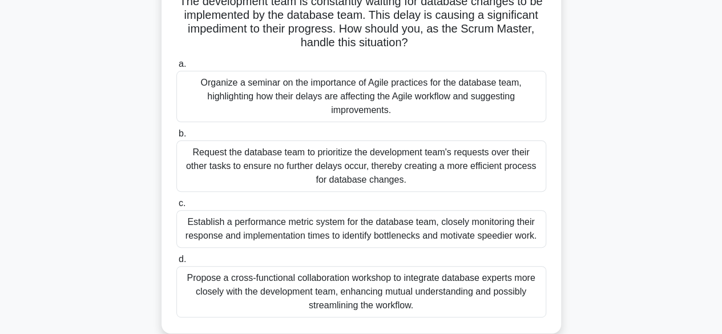
scroll to position [114, 0]
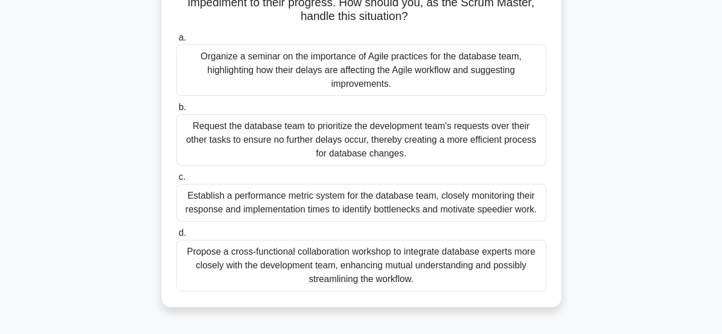
click at [413, 265] on div "Propose a cross-functional collaboration workshop to integrate database experts…" at bounding box center [361, 265] width 370 height 51
click at [176, 237] on input "d. Propose a cross-functional collaboration workshop to integrate database expe…" at bounding box center [176, 232] width 0 height 7
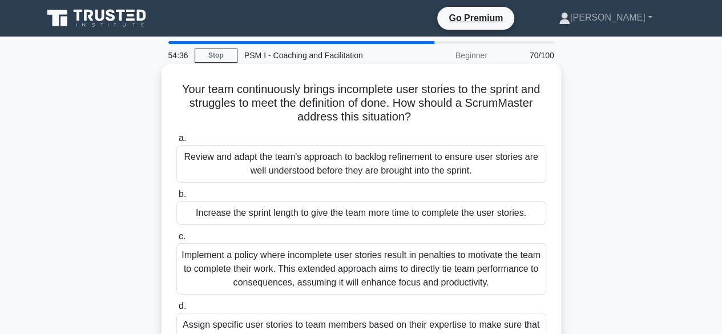
scroll to position [57, 0]
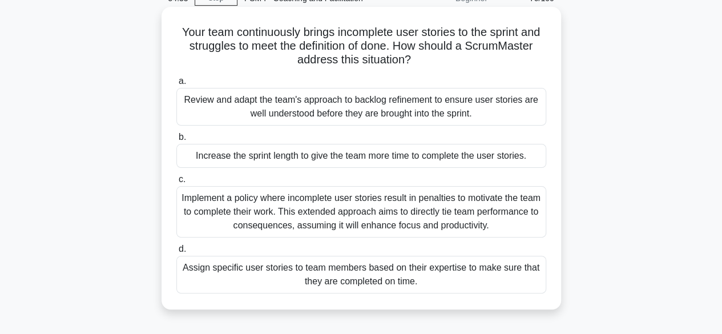
click at [363, 108] on div "Review and adapt the team's approach to backlog refinement to ensure user stori…" at bounding box center [361, 107] width 370 height 38
click at [176, 85] on input "a. Review and adapt the team's approach to backlog refinement to ensure user st…" at bounding box center [176, 81] width 0 height 7
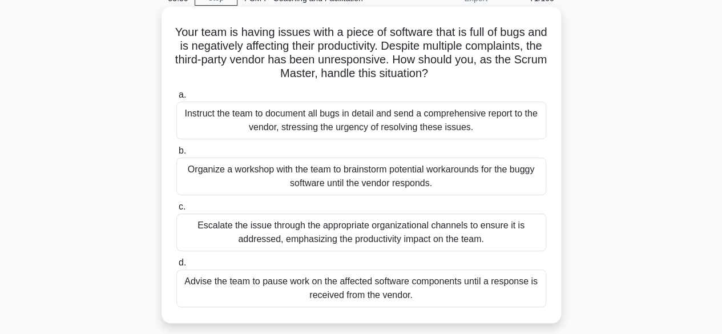
click at [390, 229] on div "Escalate the issue through the appropriate organizational channels to ensure it…" at bounding box center [361, 232] width 370 height 38
click at [176, 211] on input "c. Escalate the issue through the appropriate organizational channels to ensure…" at bounding box center [176, 206] width 0 height 7
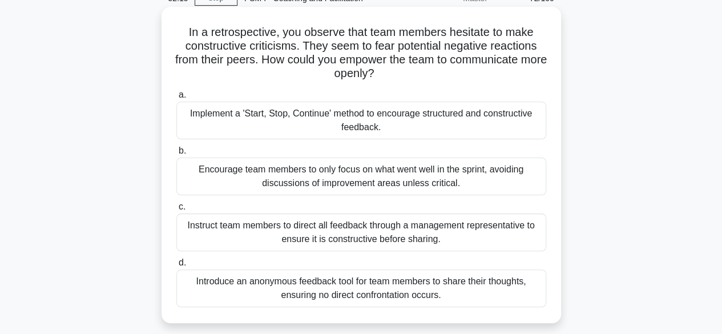
click at [419, 287] on div "Introduce an anonymous feedback tool for team members to share their thoughts, …" at bounding box center [361, 288] width 370 height 38
click at [176, 266] on input "d. Introduce an anonymous feedback tool for team members to share their thought…" at bounding box center [176, 262] width 0 height 7
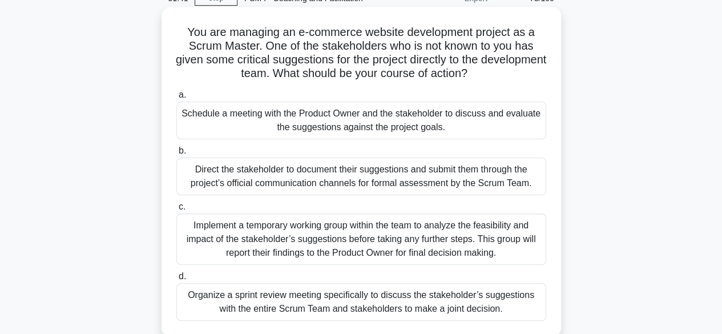
click at [365, 117] on div "Schedule a meeting with the Product Owner and the stakeholder to discuss and ev…" at bounding box center [361, 121] width 370 height 38
click at [176, 99] on input "a. Schedule a meeting with the Product Owner and the stakeholder to discuss and…" at bounding box center [176, 94] width 0 height 7
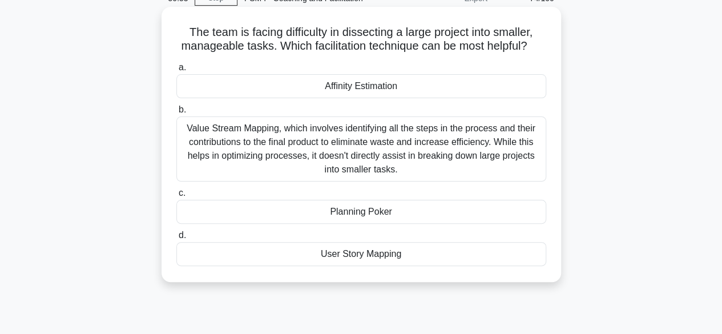
click at [412, 252] on div "User Story Mapping" at bounding box center [361, 254] width 370 height 24
click at [176, 239] on input "d. User Story Mapping" at bounding box center [176, 235] width 0 height 7
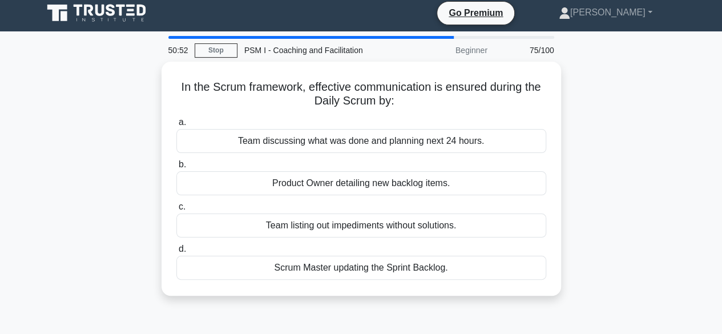
scroll to position [0, 0]
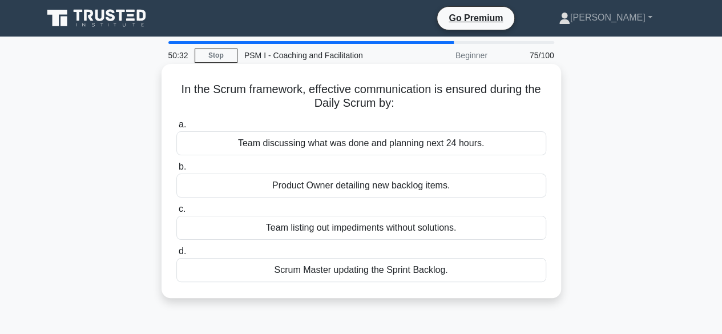
click at [366, 144] on div "Team discussing what was done and planning next 24 hours." at bounding box center [361, 143] width 370 height 24
click at [176, 128] on input "a. Team discussing what was done and planning next 24 hours." at bounding box center [176, 124] width 0 height 7
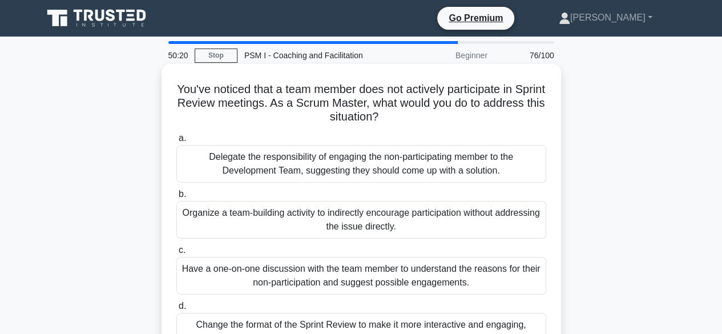
scroll to position [57, 0]
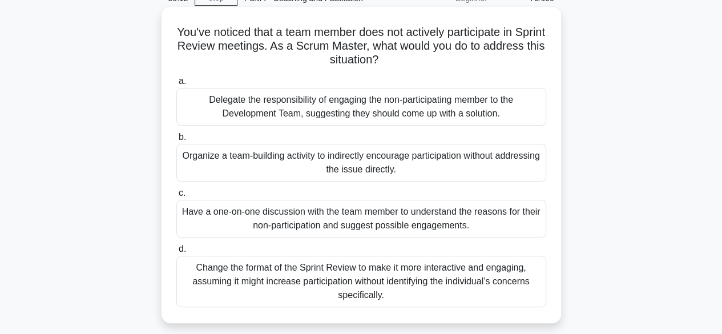
click at [356, 221] on div "Have a one-on-one discussion with the team member to understand the reasons for…" at bounding box center [361, 219] width 370 height 38
click at [176, 197] on input "c. Have a one-on-one discussion with the team member to understand the reasons …" at bounding box center [176, 192] width 0 height 7
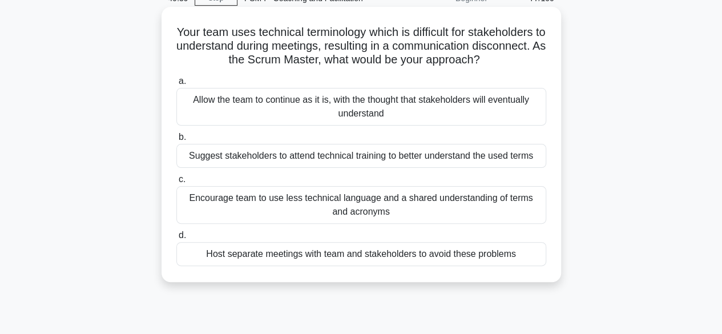
click at [374, 203] on div "Encourage team to use less technical language and a shared understanding of ter…" at bounding box center [361, 205] width 370 height 38
click at [176, 183] on input "c. Encourage team to use less technical language and a shared understanding of …" at bounding box center [176, 179] width 0 height 7
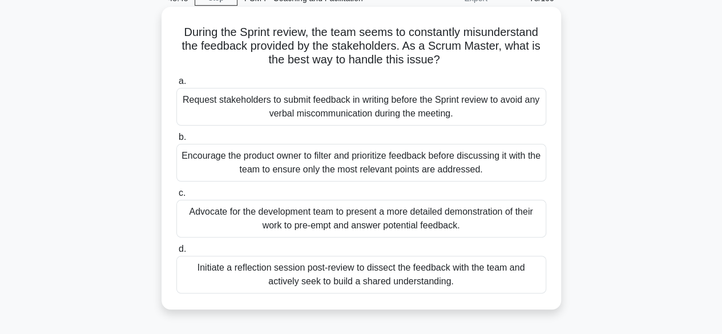
click at [366, 272] on div "Initiate a reflection session post-review to dissect the feedback with the team…" at bounding box center [361, 275] width 370 height 38
click at [176, 253] on input "d. Initiate a reflection session post-review to dissect the feedback with the t…" at bounding box center [176, 248] width 0 height 7
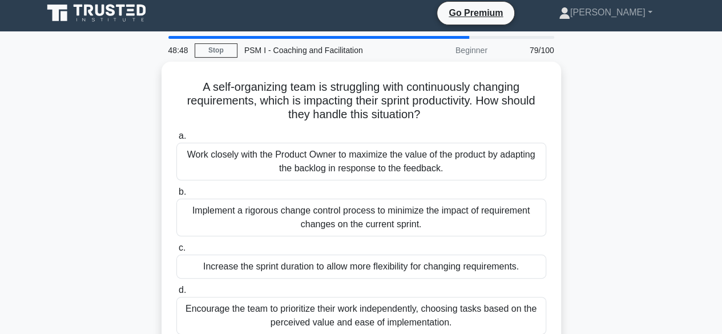
scroll to position [0, 0]
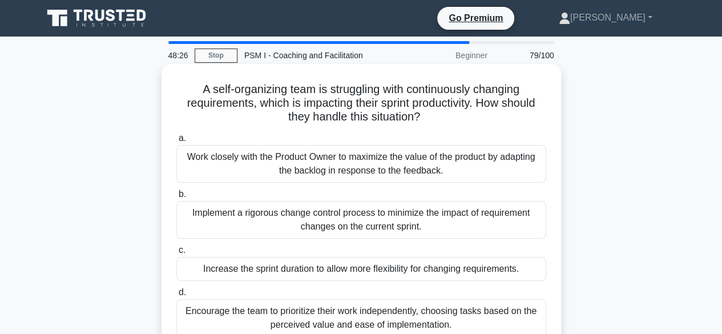
click at [389, 168] on div "Work closely with the Product Owner to maximize the value of the product by ada…" at bounding box center [361, 164] width 370 height 38
click at [176, 142] on input "a. Work closely with the Product Owner to maximize the value of the product by …" at bounding box center [176, 138] width 0 height 7
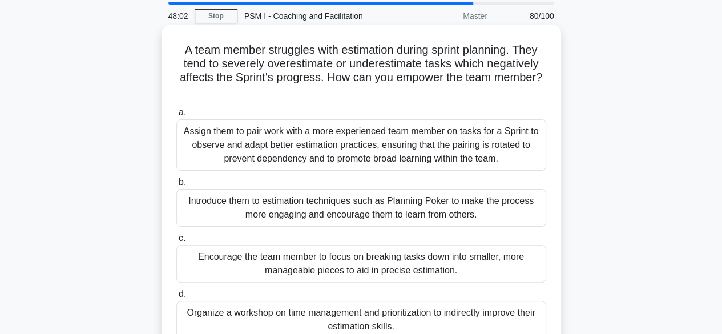
scroll to position [57, 0]
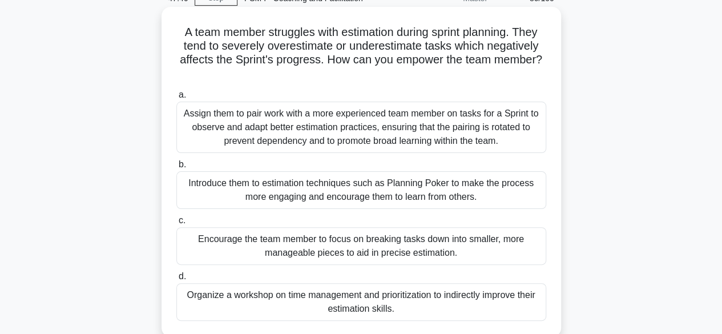
click at [385, 237] on div "Encourage the team member to focus on breaking tasks down into smaller, more ma…" at bounding box center [361, 246] width 370 height 38
click at [176, 224] on input "c. Encourage the team member to focus on breaking tasks down into smaller, more…" at bounding box center [176, 220] width 0 height 7
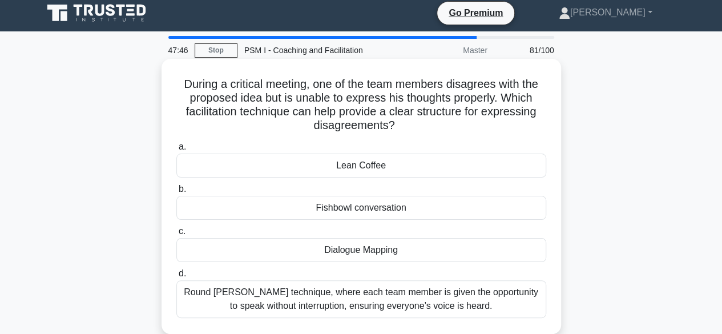
scroll to position [0, 0]
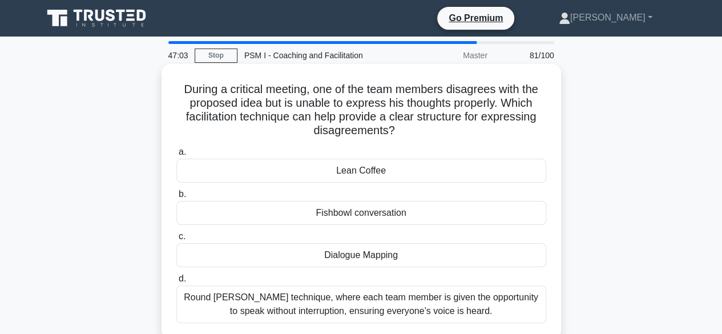
click at [402, 255] on div "Dialogue Mapping" at bounding box center [361, 255] width 370 height 24
click at [176, 240] on input "c. Dialogue Mapping" at bounding box center [176, 236] width 0 height 7
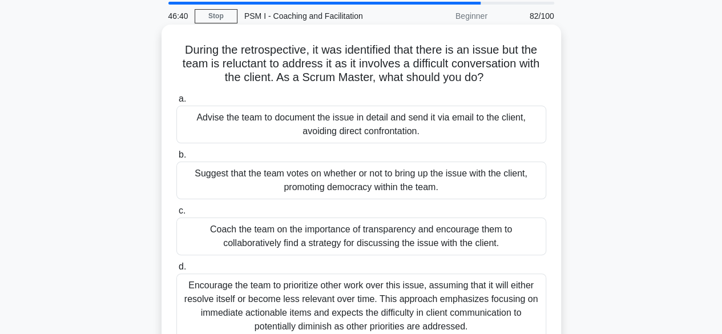
scroll to position [57, 0]
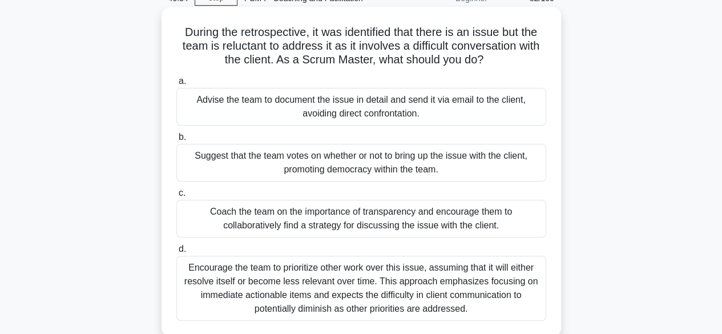
click at [364, 214] on div "Coach the team on the importance of transparency and encourage them to collabor…" at bounding box center [361, 219] width 370 height 38
click at [176, 197] on input "c. Coach the team on the importance of transparency and encourage them to colla…" at bounding box center [176, 192] width 0 height 7
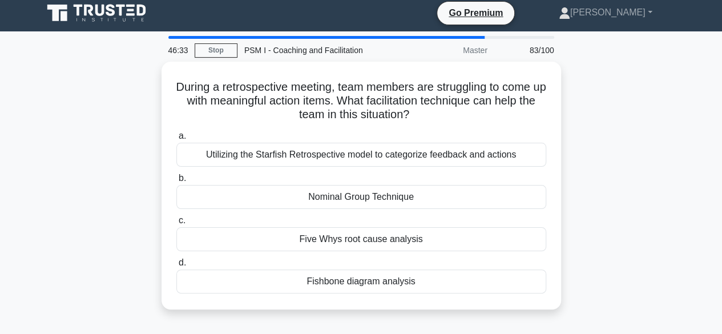
scroll to position [0, 0]
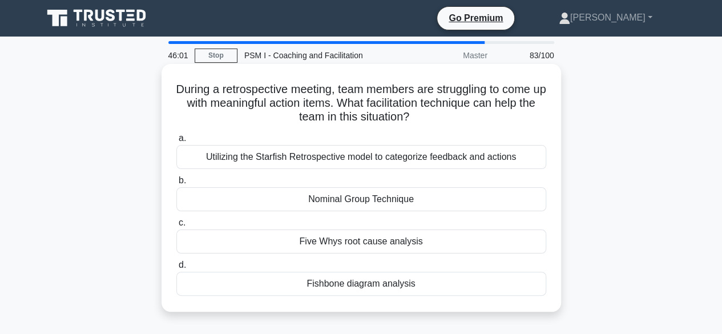
click at [377, 157] on div "Utilizing the Starfish Retrospective model to categorize feedback and actions" at bounding box center [361, 157] width 370 height 24
click at [176, 142] on input "a. Utilizing the Starfish Retrospective model to categorize feedback and actions" at bounding box center [176, 138] width 0 height 7
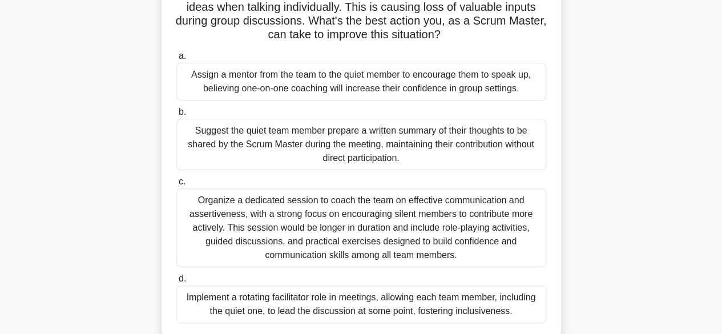
scroll to position [114, 0]
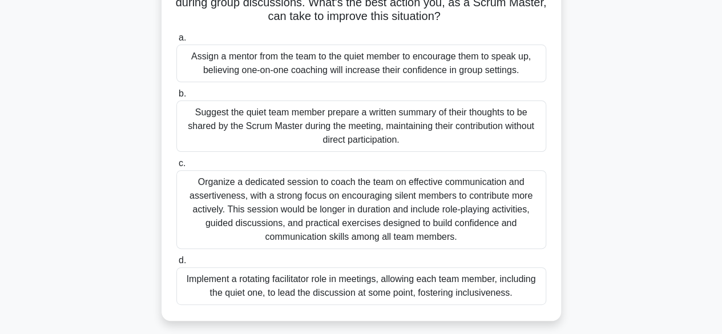
click at [362, 205] on div "Organize a dedicated session to coach the team on effective communication and a…" at bounding box center [361, 209] width 370 height 79
click at [176, 167] on input "c. Organize a dedicated session to coach the team on effective communication an…" at bounding box center [176, 163] width 0 height 7
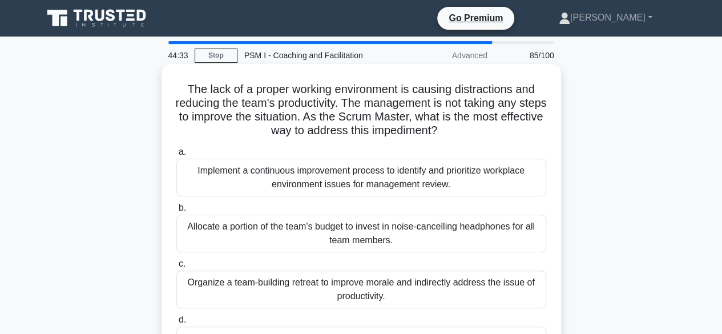
scroll to position [57, 0]
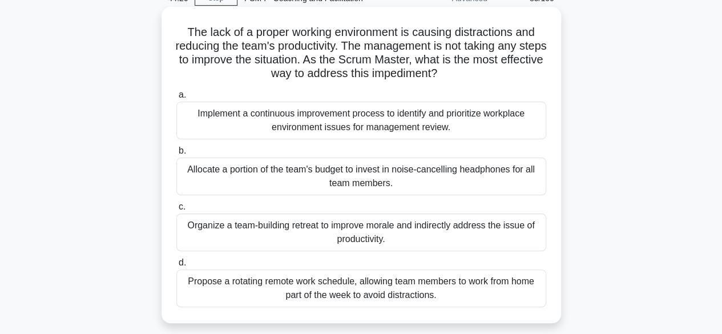
click at [357, 122] on div "Implement a continuous improvement process to identify and prioritize workplace…" at bounding box center [361, 121] width 370 height 38
click at [176, 99] on input "a. Implement a continuous improvement process to identify and prioritize workpl…" at bounding box center [176, 94] width 0 height 7
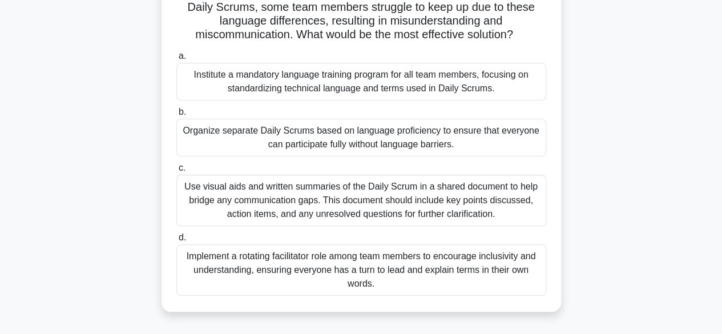
scroll to position [114, 0]
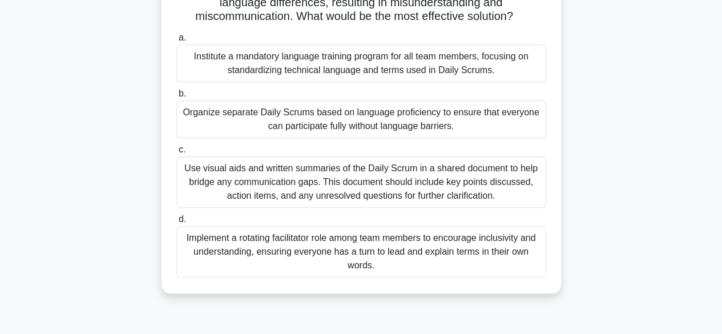
click at [336, 246] on div "Implement a rotating facilitator role among team members to encourage inclusivi…" at bounding box center [361, 251] width 370 height 51
click at [176, 223] on input "d. Implement a rotating facilitator role among team members to encourage inclus…" at bounding box center [176, 219] width 0 height 7
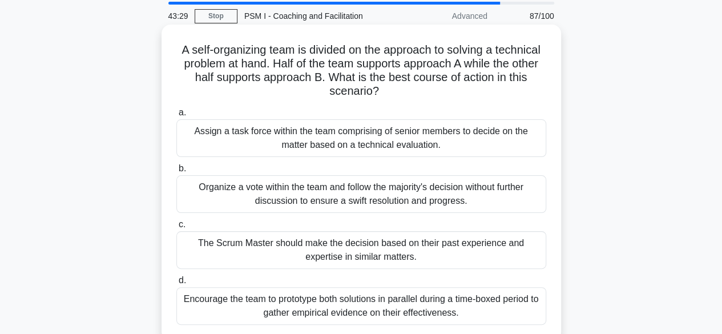
scroll to position [57, 0]
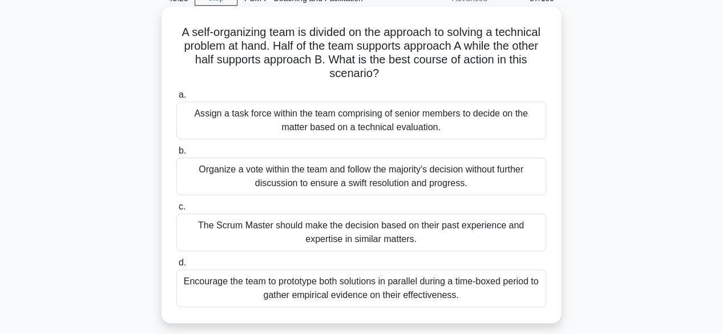
click at [394, 290] on div "Encourage the team to prototype both solutions in parallel during a time-boxed …" at bounding box center [361, 288] width 370 height 38
click at [176, 266] on input "d. Encourage the team to prototype both solutions in parallel during a time-box…" at bounding box center [176, 262] width 0 height 7
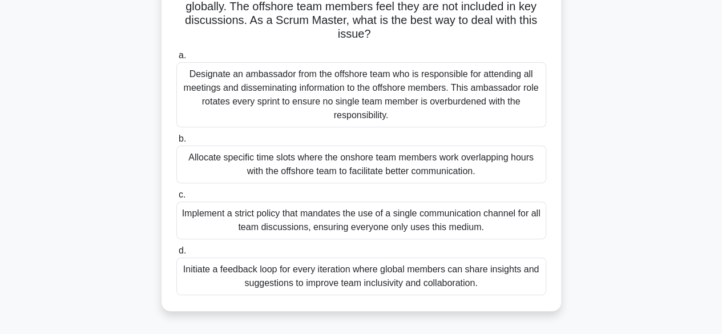
scroll to position [114, 0]
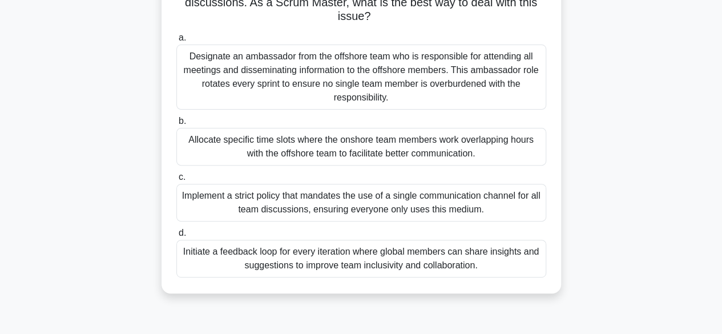
click at [337, 145] on div "Allocate specific time slots where the onshore team members work overlapping ho…" at bounding box center [361, 147] width 370 height 38
click at [176, 125] on input "b. Allocate specific time slots where the onshore team members work overlapping…" at bounding box center [176, 121] width 0 height 7
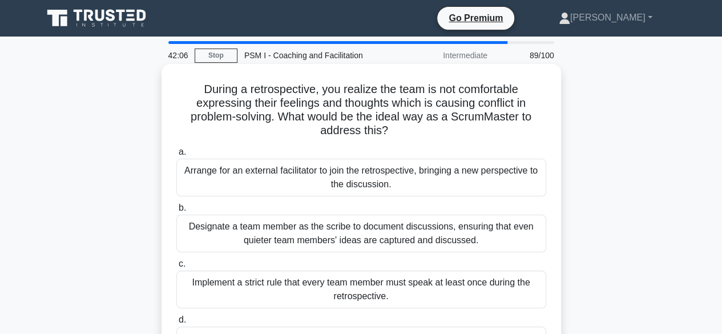
scroll to position [57, 0]
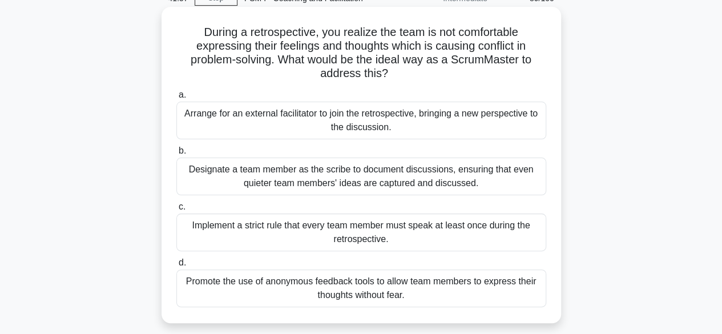
click at [411, 289] on div "Promote the use of anonymous feedback tools to allow team members to express th…" at bounding box center [361, 288] width 370 height 38
click at [176, 266] on input "d. Promote the use of anonymous feedback tools to allow team members to express…" at bounding box center [176, 262] width 0 height 7
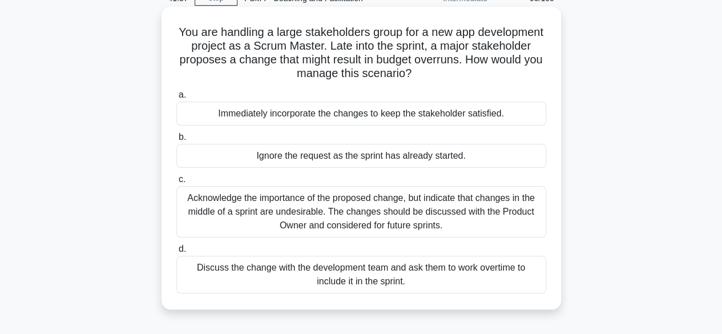
click at [381, 215] on div "Acknowledge the importance of the proposed change, but indicate that changes in…" at bounding box center [361, 211] width 370 height 51
click at [176, 183] on input "c. Acknowledge the importance of the proposed change, but indicate that changes…" at bounding box center [176, 179] width 0 height 7
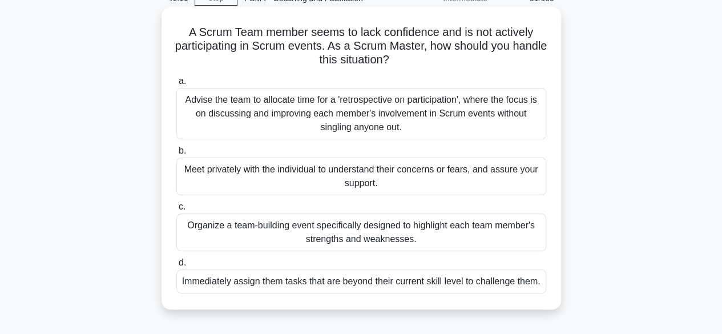
click at [405, 171] on div "Meet privately with the individual to understand their concerns or fears, and a…" at bounding box center [361, 176] width 370 height 38
click at [176, 155] on input "b. Meet privately with the individual to understand their concerns or fears, an…" at bounding box center [176, 150] width 0 height 7
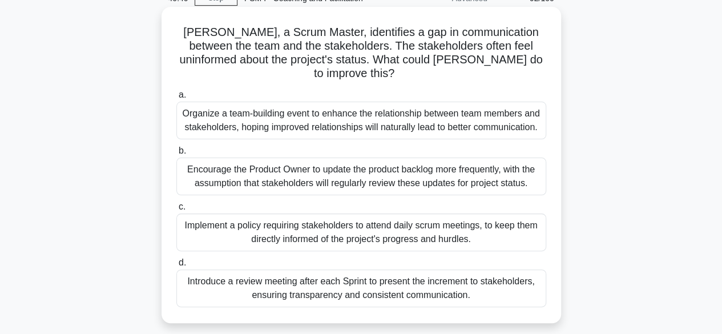
click at [399, 272] on div "Introduce a review meeting after each Sprint to present the increment to stakeh…" at bounding box center [361, 288] width 370 height 38
click at [176, 266] on input "d. Introduce a review meeting after each Sprint to present the increment to sta…" at bounding box center [176, 262] width 0 height 7
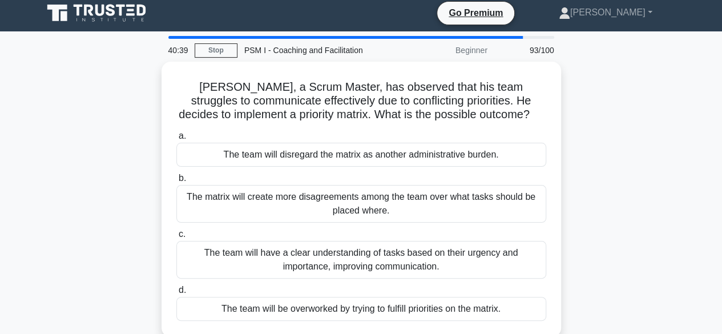
scroll to position [0, 0]
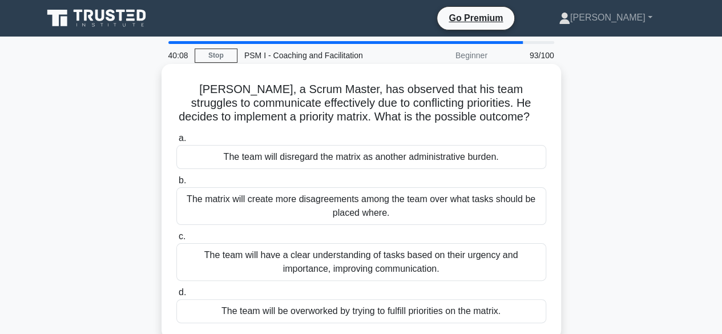
click at [367, 266] on div "The team will have a clear understanding of tasks based on their urgency and im…" at bounding box center [361, 262] width 370 height 38
click at [176, 240] on input "c. The team will have a clear understanding of tasks based on their urgency and…" at bounding box center [176, 236] width 0 height 7
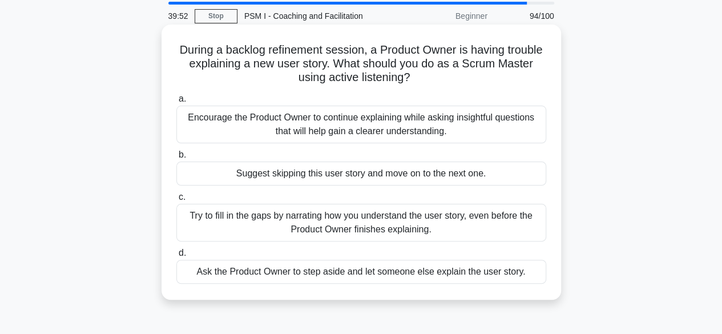
scroll to position [57, 0]
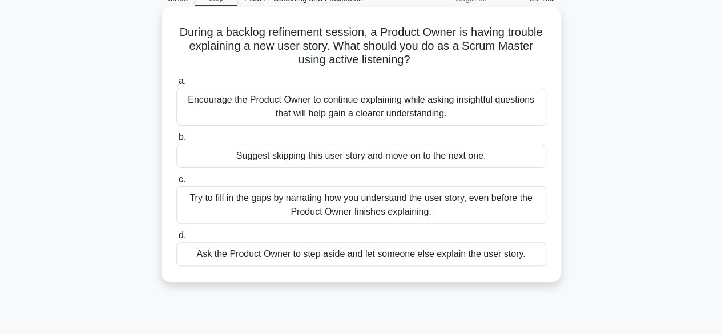
click at [340, 109] on div "Encourage the Product Owner to continue explaining while asking insightful ques…" at bounding box center [361, 107] width 370 height 38
click at [176, 85] on input "a. Encourage the Product Owner to continue explaining while asking insightful q…" at bounding box center [176, 81] width 0 height 7
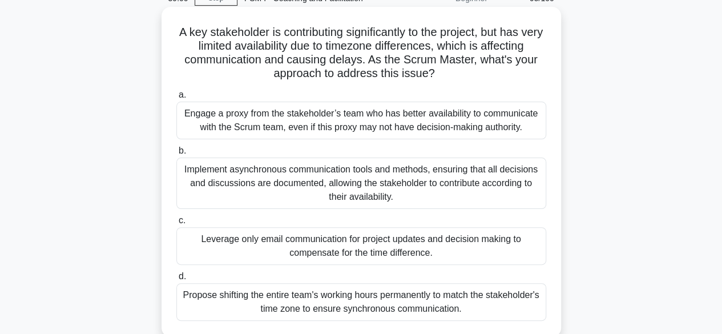
click at [357, 174] on div "Implement asynchronous communication tools and methods, ensuring that all decis…" at bounding box center [361, 182] width 370 height 51
click at [176, 155] on input "b. Implement asynchronous communication tools and methods, ensuring that all de…" at bounding box center [176, 150] width 0 height 7
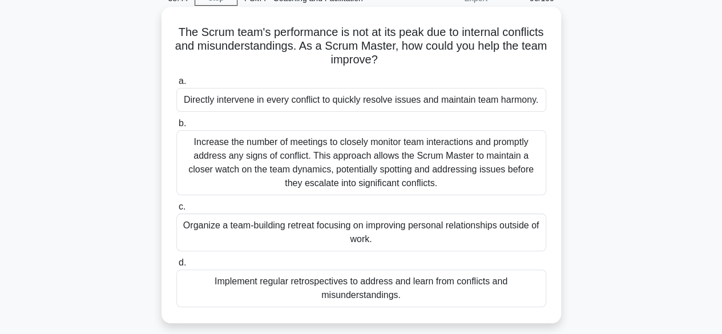
click at [410, 285] on div "Implement regular retrospectives to address and learn from conflicts and misund…" at bounding box center [361, 288] width 370 height 38
click at [176, 266] on input "d. Implement regular retrospectives to address and learn from conflicts and mis…" at bounding box center [176, 262] width 0 height 7
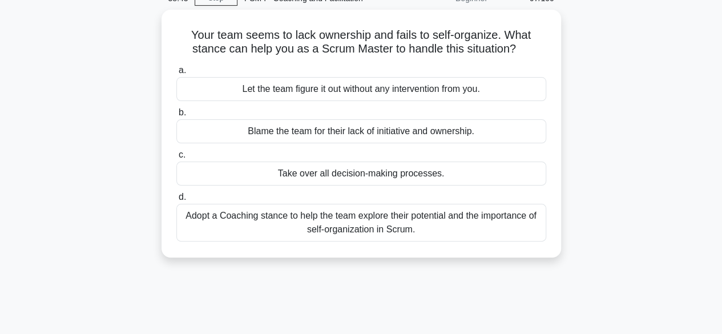
scroll to position [0, 0]
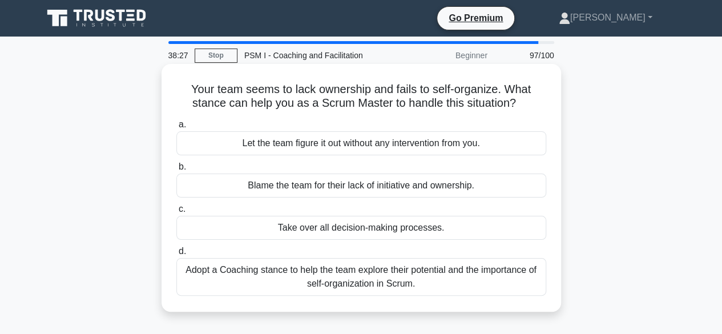
click at [416, 270] on div "Adopt a Coaching stance to help the team explore their potential and the import…" at bounding box center [361, 277] width 370 height 38
click at [176, 255] on input "d. Adopt a Coaching stance to help the team explore their potential and the imp…" at bounding box center [176, 251] width 0 height 7
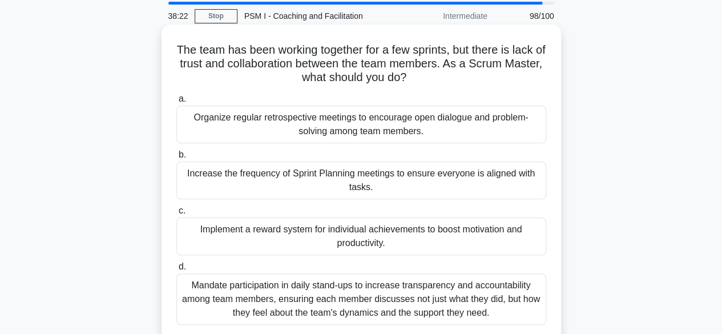
scroll to position [57, 0]
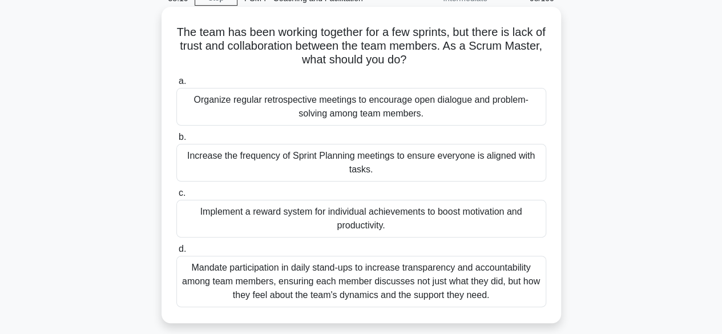
click at [360, 104] on div "Organize regular retrospective meetings to encourage open dialogue and problem-…" at bounding box center [361, 107] width 370 height 38
click at [176, 85] on input "a. Organize regular retrospective meetings to encourage open dialogue and probl…" at bounding box center [176, 81] width 0 height 7
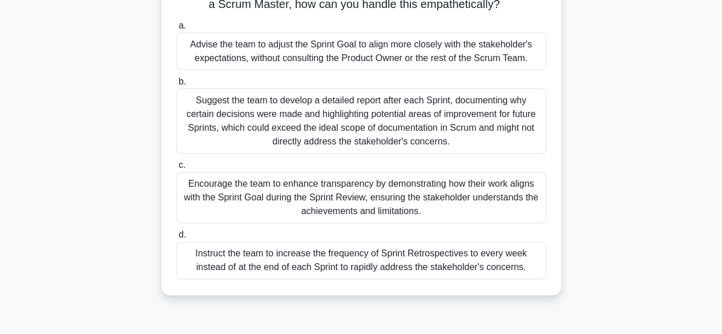
scroll to position [114, 0]
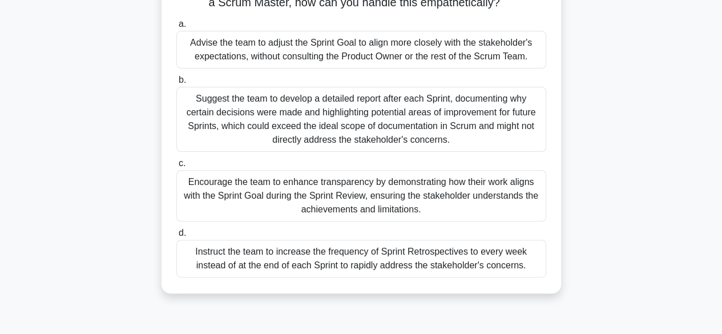
click at [370, 191] on div "Encourage the team to enhance transparency by demonstrating how their work alig…" at bounding box center [361, 195] width 370 height 51
click at [176, 167] on input "c. Encourage the team to enhance transparency by demonstrating how their work a…" at bounding box center [176, 163] width 0 height 7
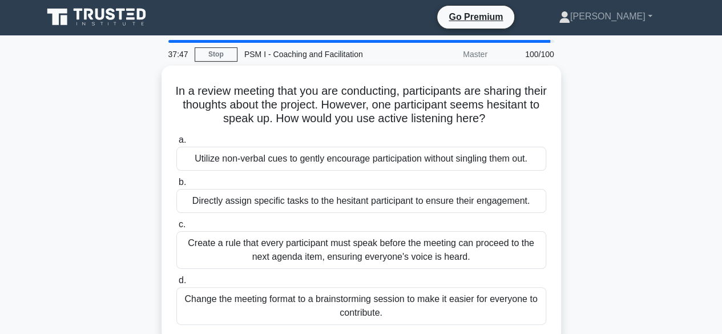
scroll to position [0, 0]
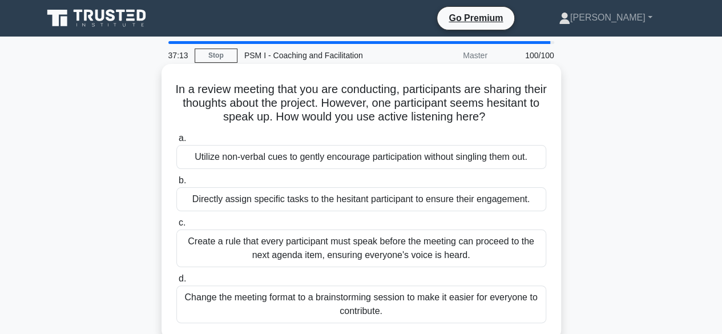
click at [381, 302] on div "Change the meeting format to a brainstorming session to make it easier for ever…" at bounding box center [361, 304] width 370 height 38
click at [176, 282] on input "d. Change the meeting format to a brainstorming session to make it easier for e…" at bounding box center [176, 278] width 0 height 7
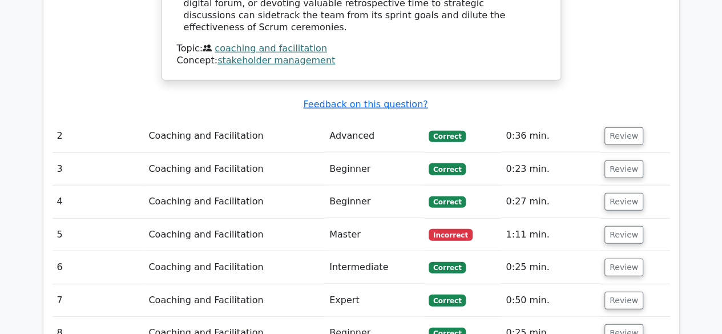
scroll to position [1426, 0]
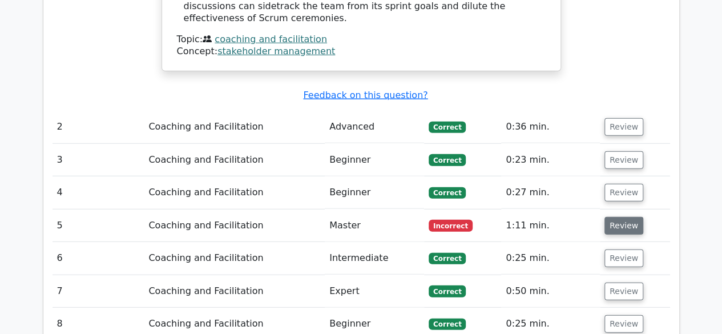
click at [628, 217] on button "Review" at bounding box center [623, 226] width 39 height 18
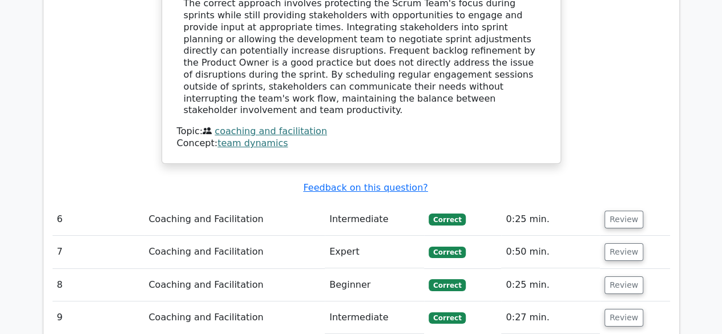
scroll to position [1997, 0]
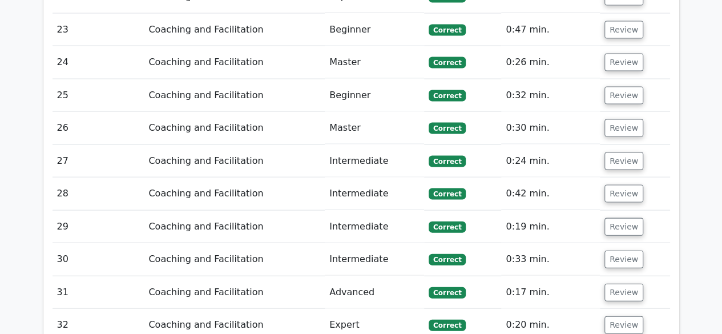
scroll to position [3366, 0]
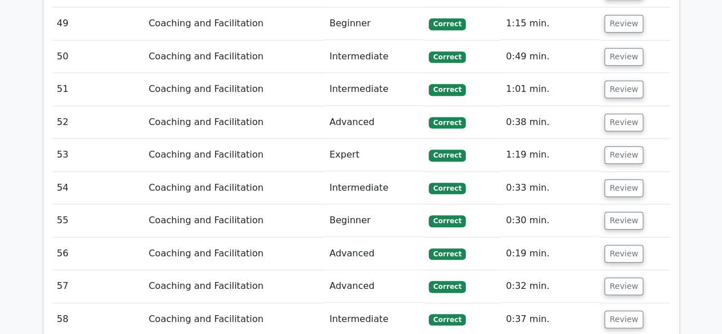
scroll to position [4735, 0]
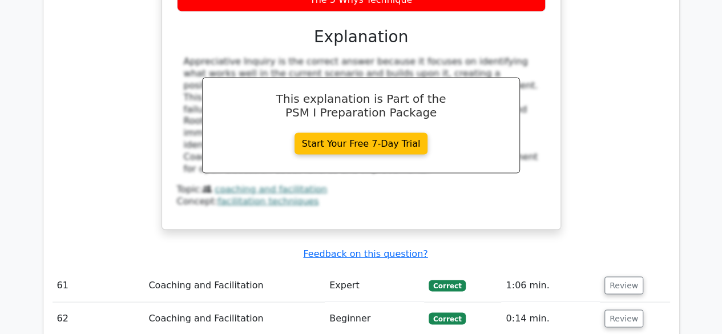
scroll to position [5363, 0]
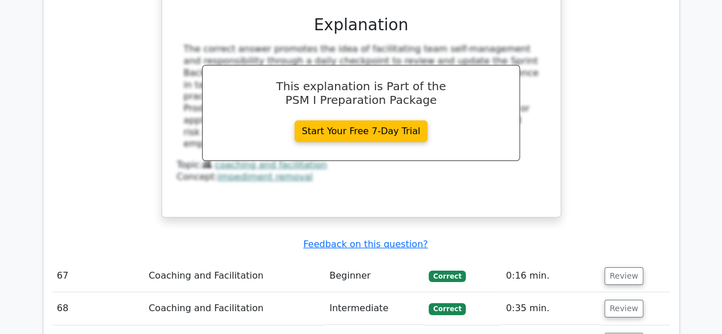
scroll to position [6105, 0]
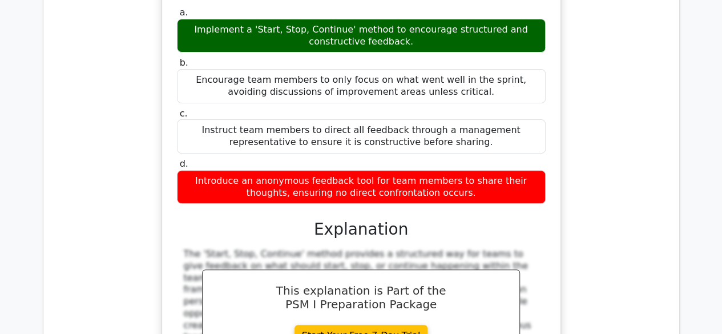
scroll to position [6846, 0]
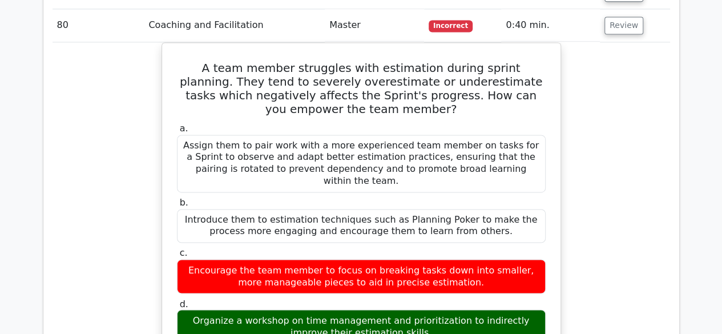
scroll to position [7360, 0]
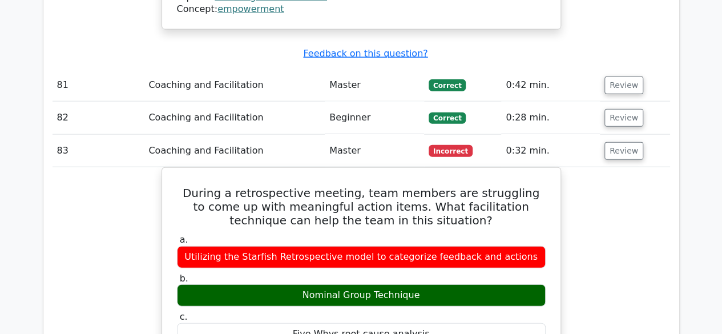
scroll to position [7816, 0]
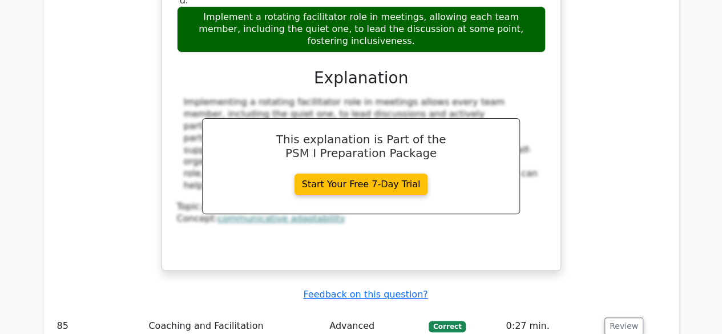
scroll to position [8615, 0]
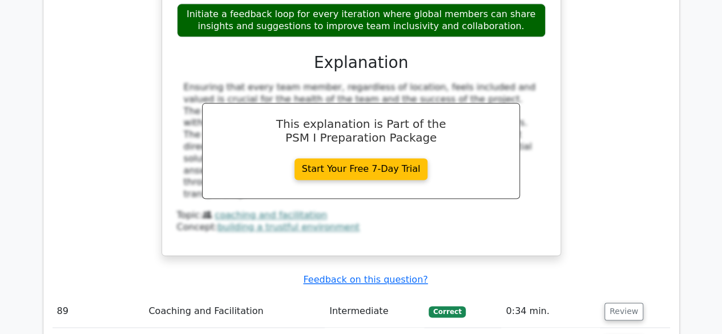
scroll to position [9528, 0]
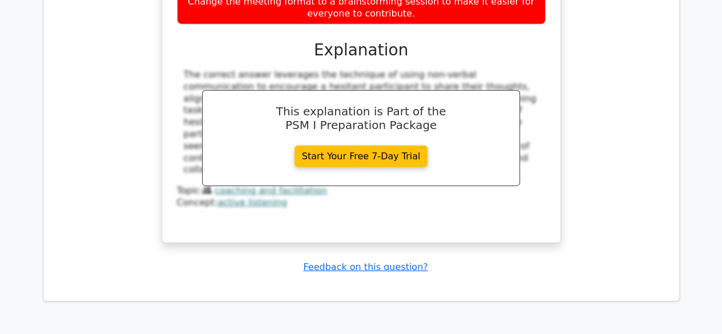
scroll to position [10384, 0]
